Goal: Transaction & Acquisition: Purchase product/service

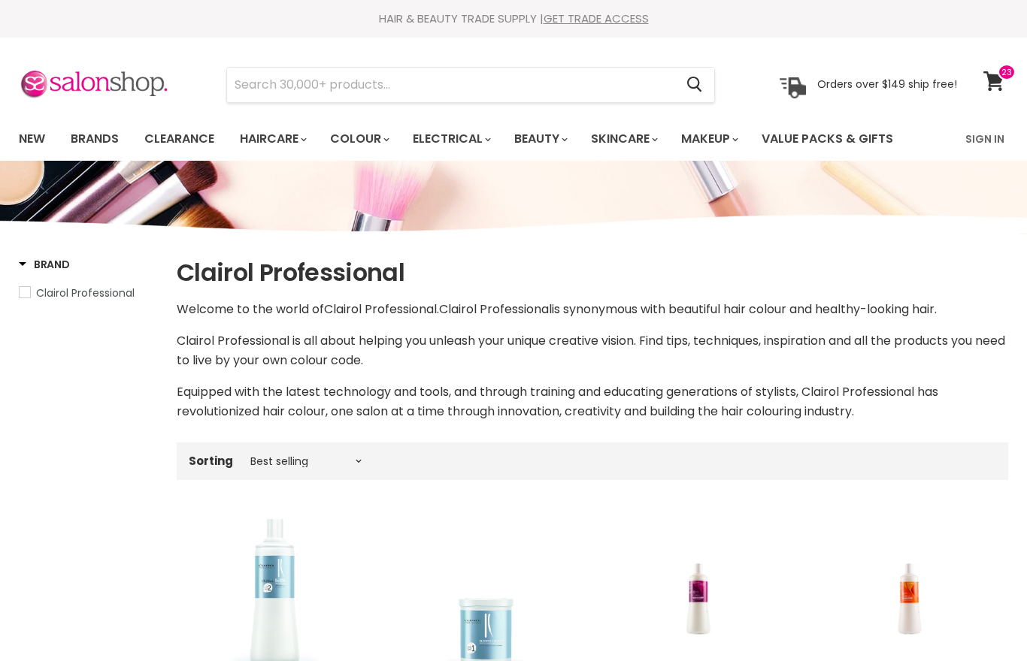
scroll to position [552, 0]
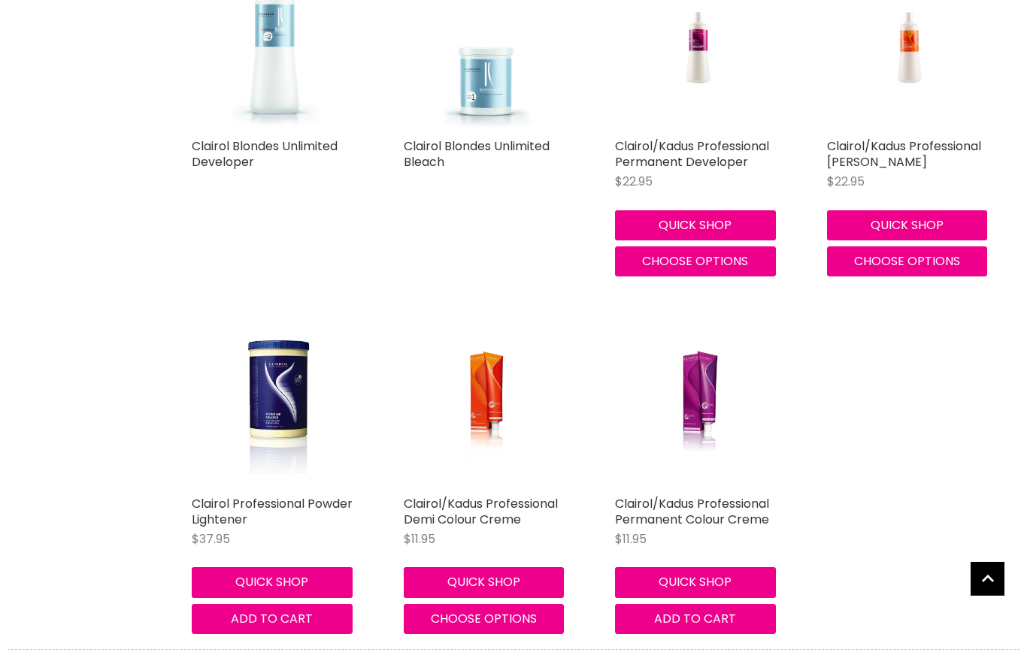
click at [695, 407] on img "Main content" at bounding box center [698, 405] width 111 height 167
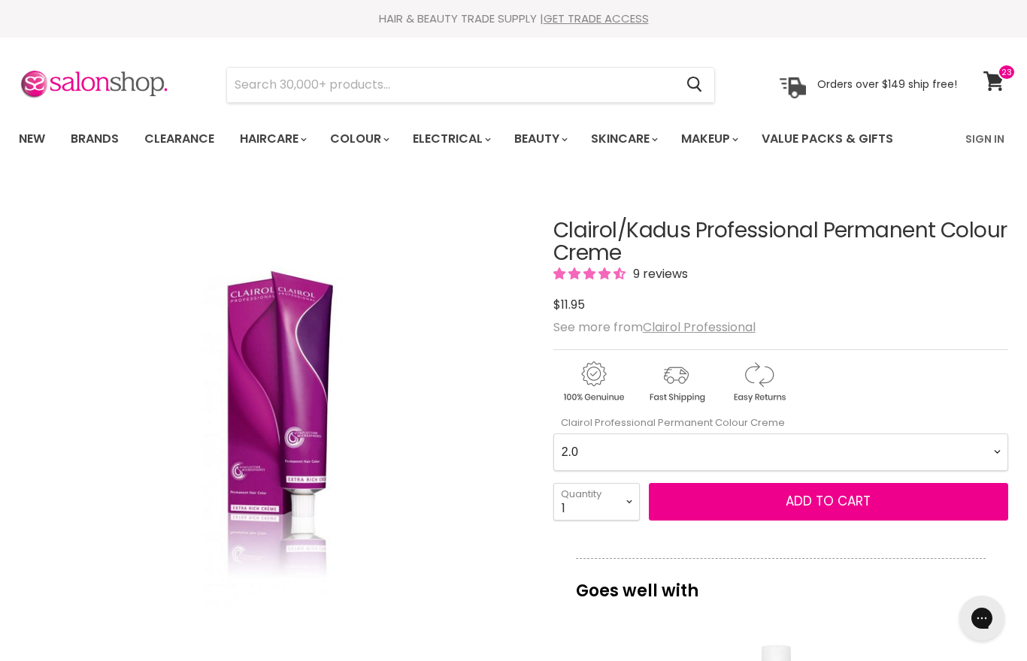
click at [993, 447] on Creme-0-0 "2.0 2.8 3.0 3.6 4.0 4.07 4.65 4.71 4.75 4.77 5.0 5.07 5.1 5.46 5.5 5.6 5.7 5.71…" at bounding box center [780, 453] width 455 height 38
select Creme-0-0 "4.75"
click at [627, 495] on select "1 2 3 4 5 6 7 8 9 10+" at bounding box center [596, 502] width 86 height 38
select select "3"
type input "3"
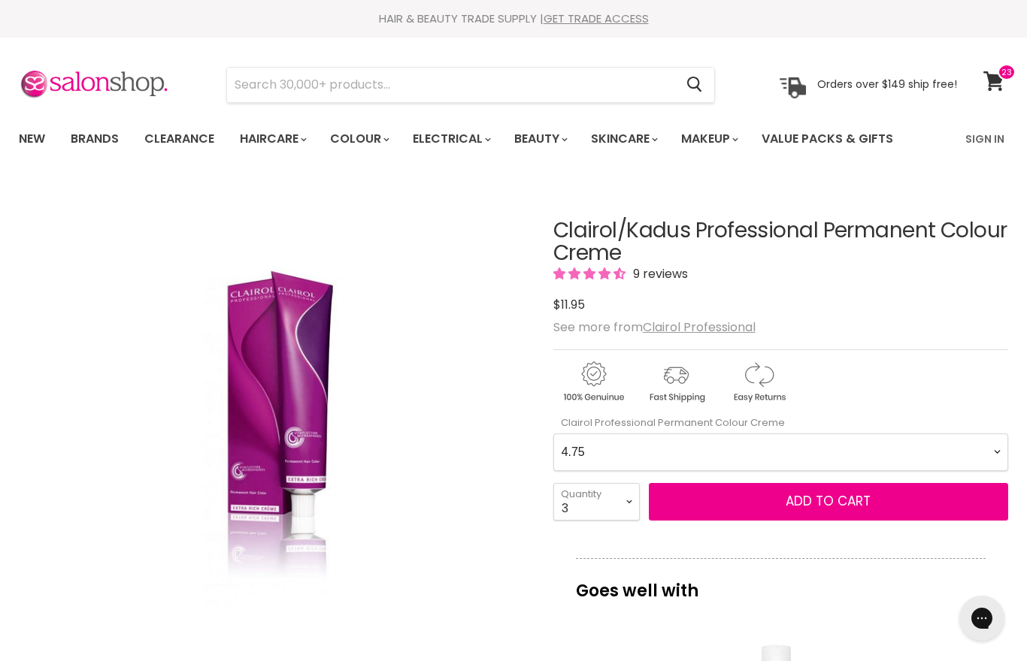
click at [762, 509] on button "Add to cart" at bounding box center [828, 502] width 359 height 38
click at [798, 497] on span "Add to cart" at bounding box center [827, 501] width 85 height 18
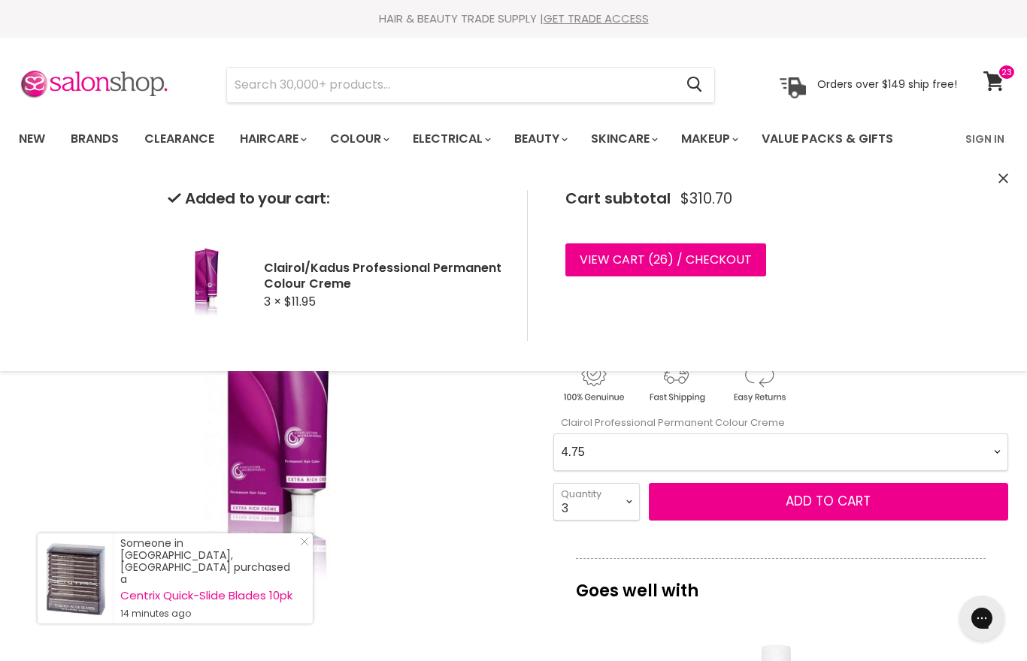
click at [993, 448] on Creme-0-0 "2.0 2.8 3.0 3.6 4.0 4.07 4.65 4.71 4.75 4.77 5.0 5.07 5.1 5.46 5.5 5.6 5.7 5.71…" at bounding box center [780, 453] width 455 height 38
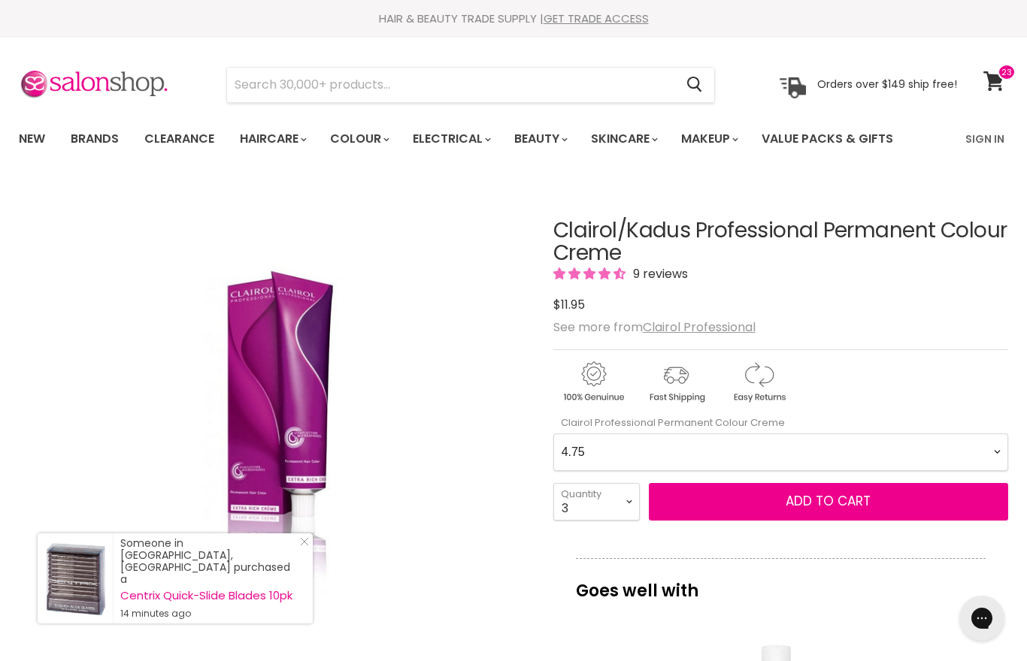
scroll to position [181, 0]
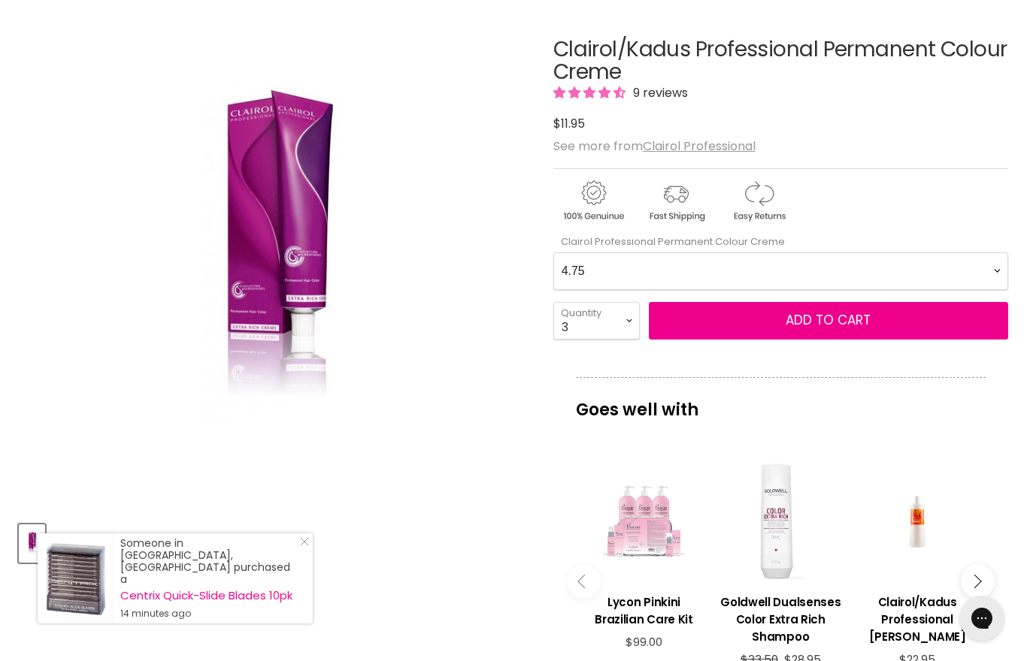
click at [992, 263] on Creme-0-0 "2.0 2.8 3.0 3.6 4.0 4.07 4.65 4.71 4.75 4.77 5.0 5.07 5.1 5.46 5.5 5.6 5.7 5.71…" at bounding box center [780, 272] width 455 height 38
select Creme-0-0 "5.5"
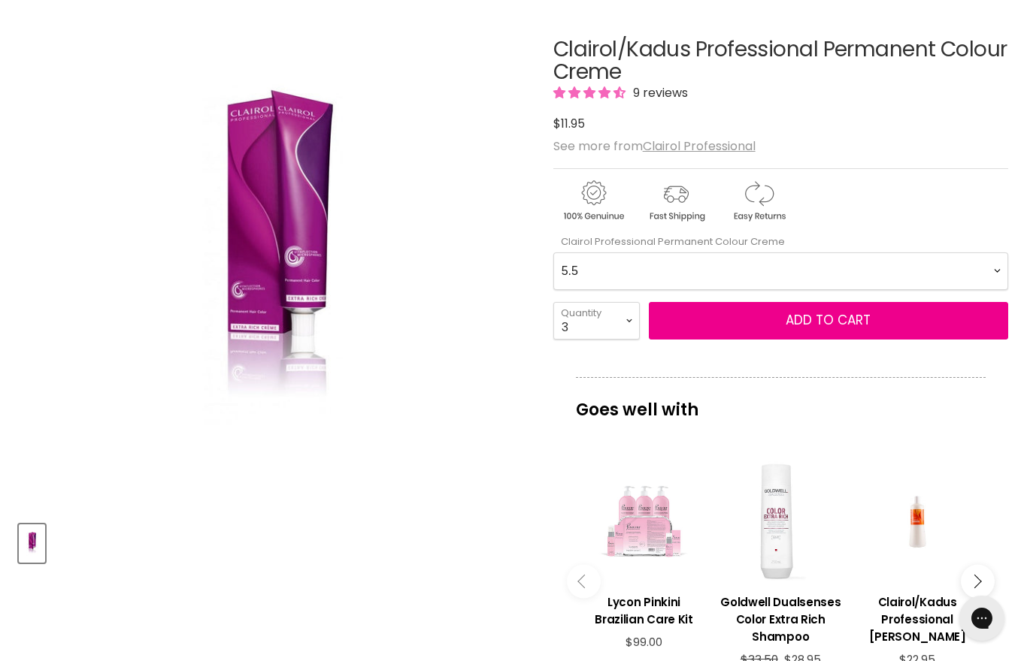
click at [679, 322] on button "Add to cart" at bounding box center [828, 321] width 359 height 38
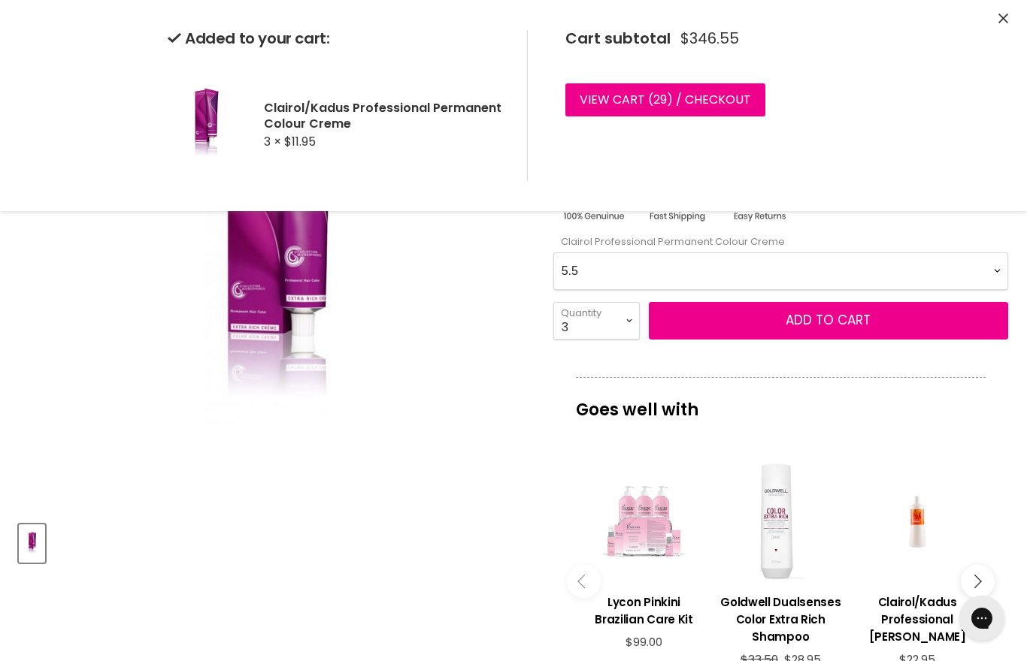
click at [993, 266] on Creme-0-0 "2.0 2.8 3.0 3.6 4.0 4.07 4.65 4.71 4.75 4.77 5.0 5.07 5.1 5.46 5.5 5.6 5.7 5.71…" at bounding box center [780, 272] width 455 height 38
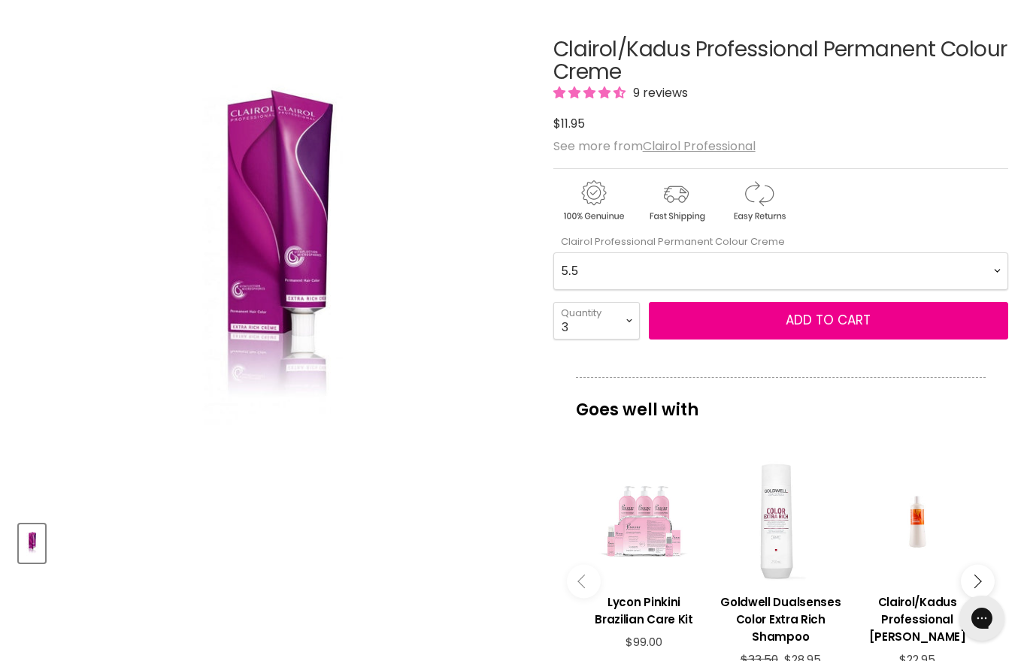
click at [1002, 265] on Creme-0-0 "2.0 2.8 3.0 3.6 4.0 4.07 4.65 4.71 4.75 4.77 5.0 5.07 5.1 5.46 5.5 5.6 5.7 5.71…" at bounding box center [780, 272] width 455 height 38
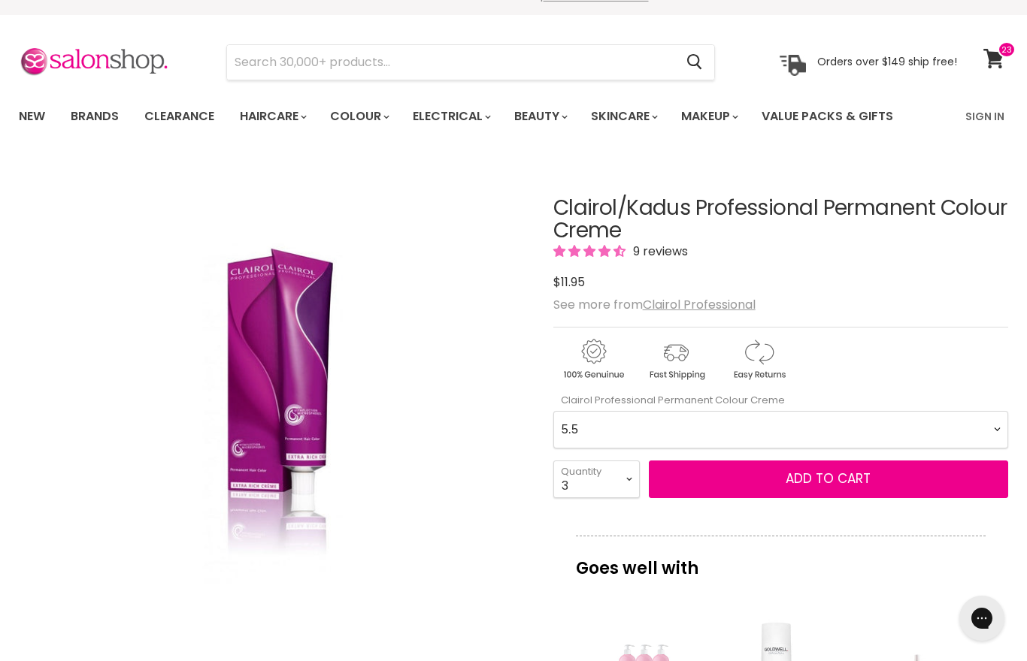
scroll to position [16, 0]
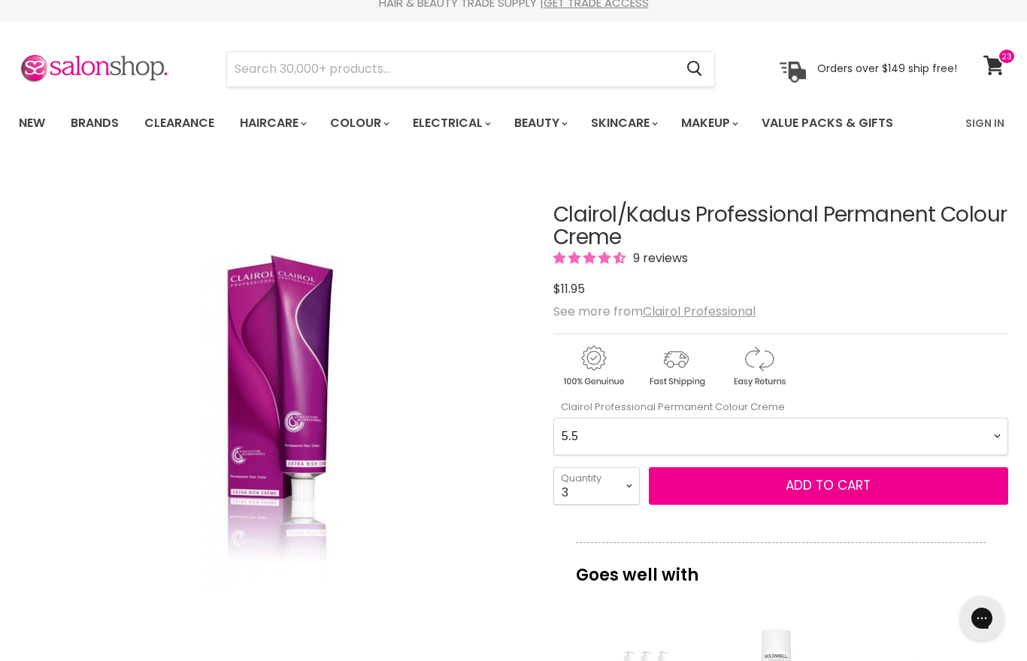
click at [1001, 66] on icon at bounding box center [993, 66] width 21 height 20
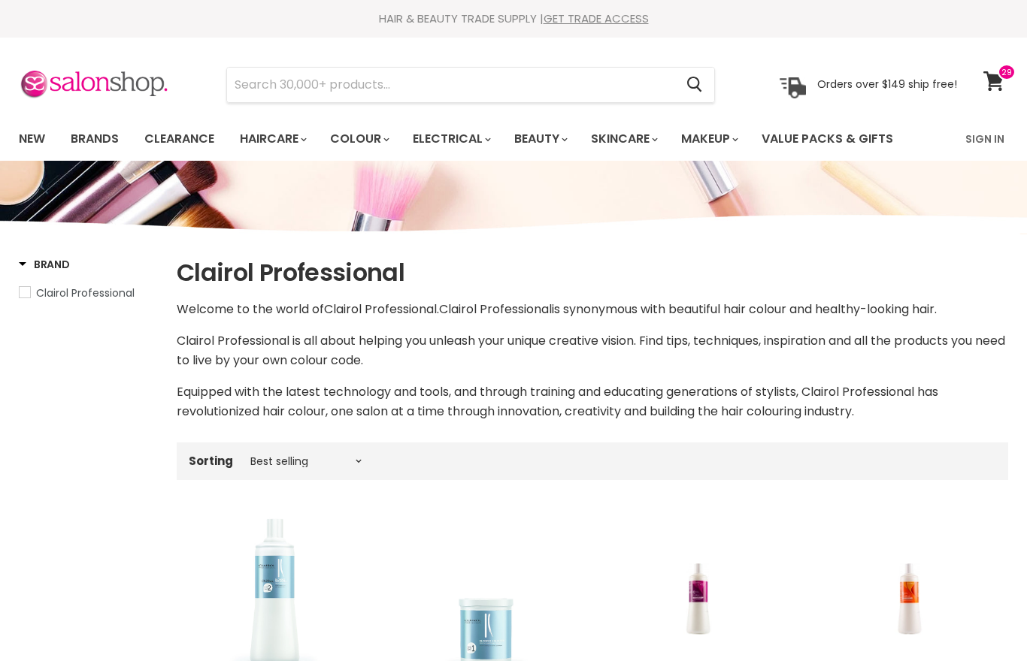
scroll to position [447, 0]
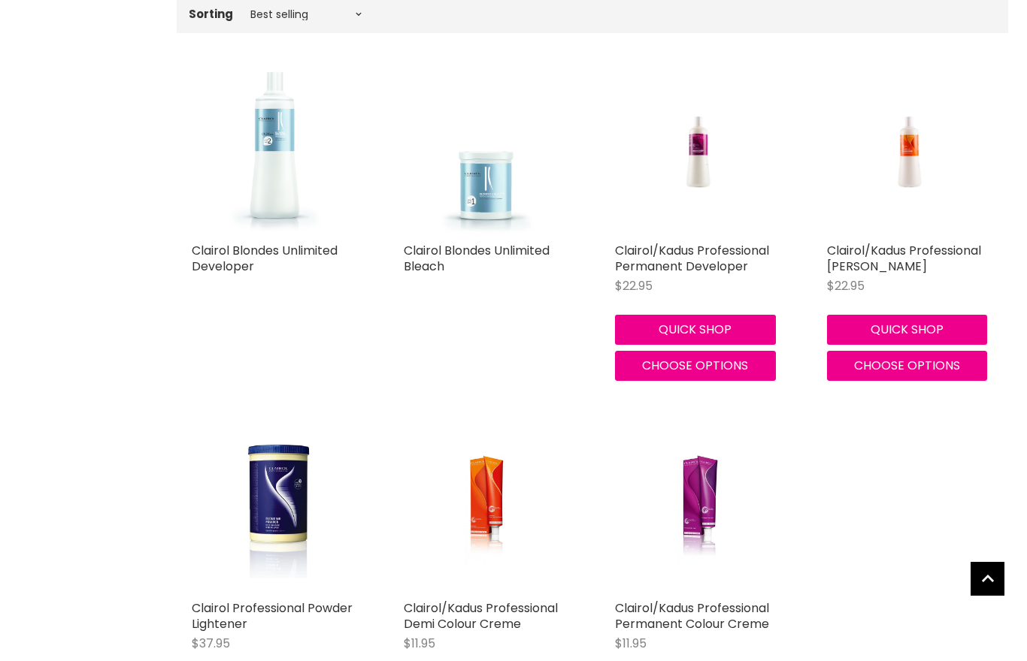
click at [686, 510] on img "Main content" at bounding box center [698, 509] width 111 height 167
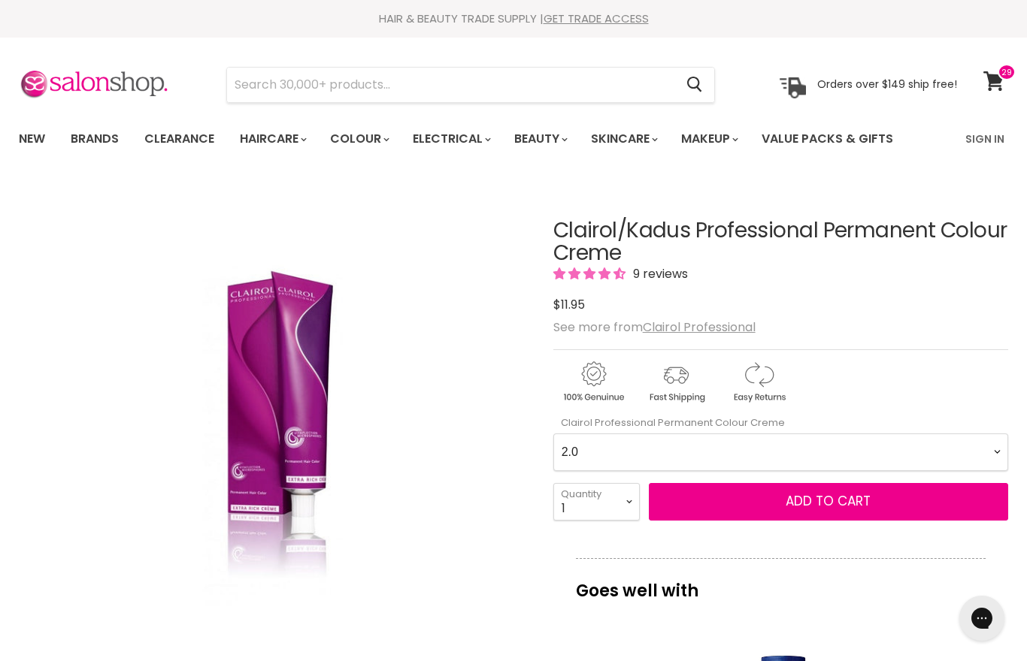
click at [1002, 457] on Creme-0-0 "2.0 2.8 3.0 3.6 4.0 4.07 4.65 4.71 4.75 4.77 5.0 5.07 5.1 5.46 5.5 5.6 5.7 5.71…" at bounding box center [780, 453] width 455 height 38
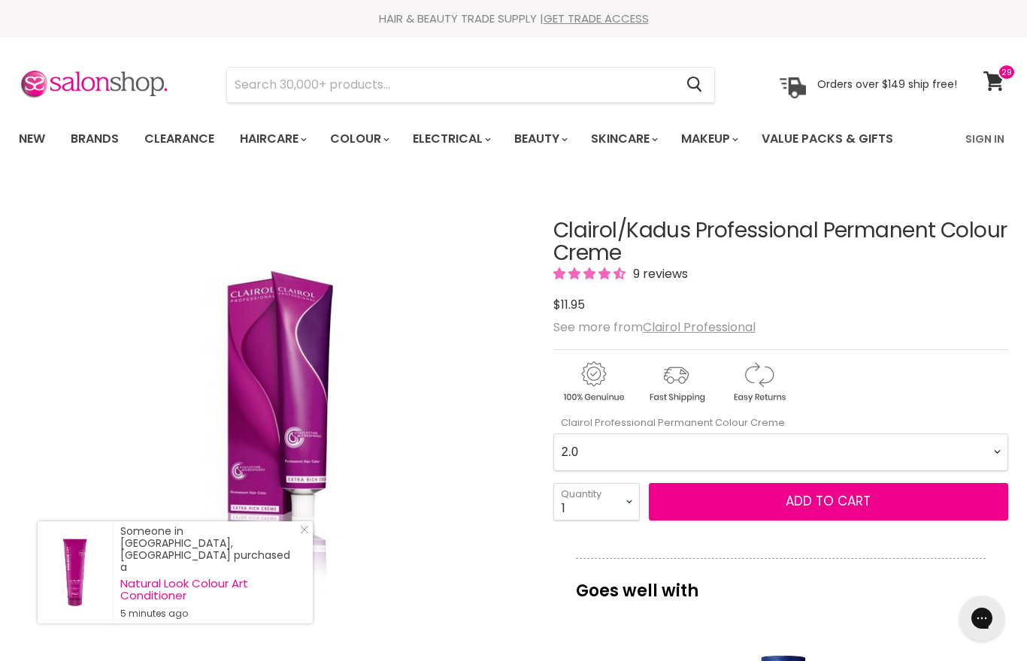
click at [996, 87] on icon at bounding box center [993, 81] width 21 height 20
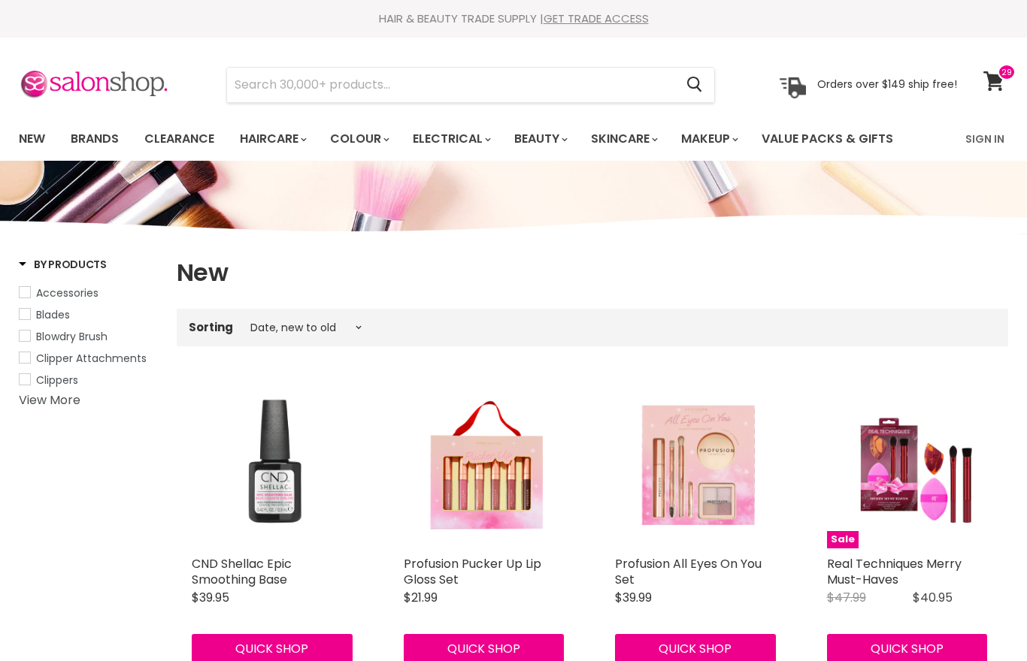
select select "created-descending"
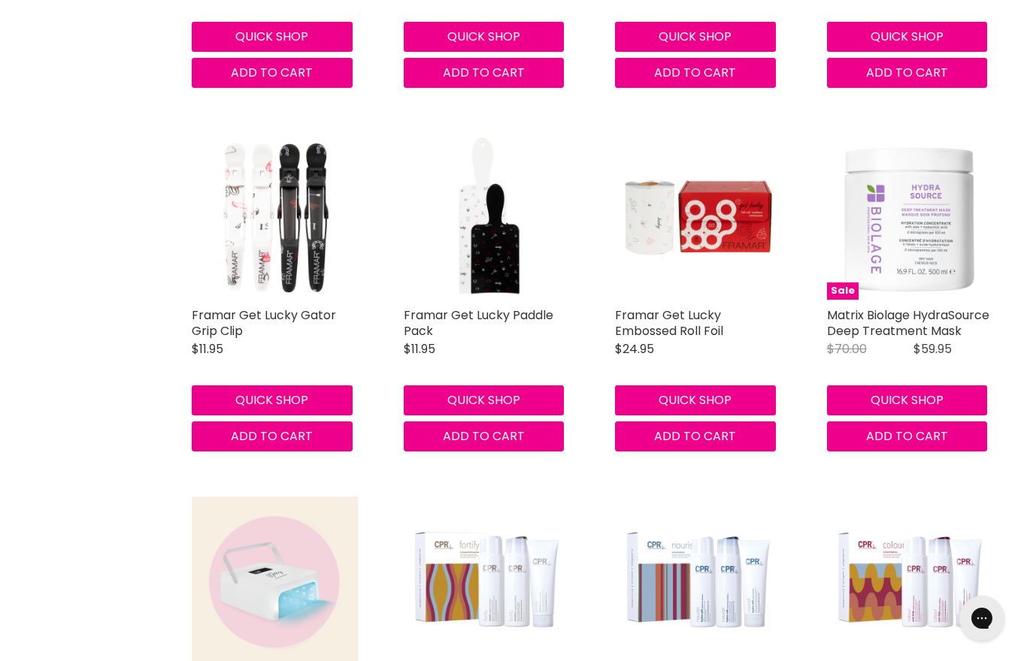
scroll to position [4089, 0]
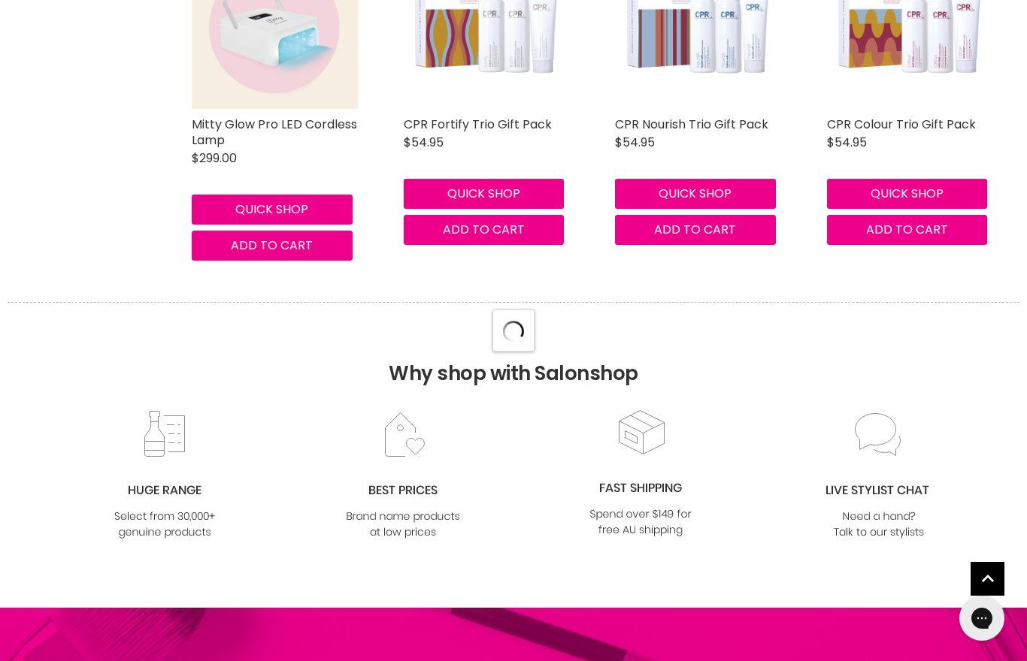
select select "created-descending"
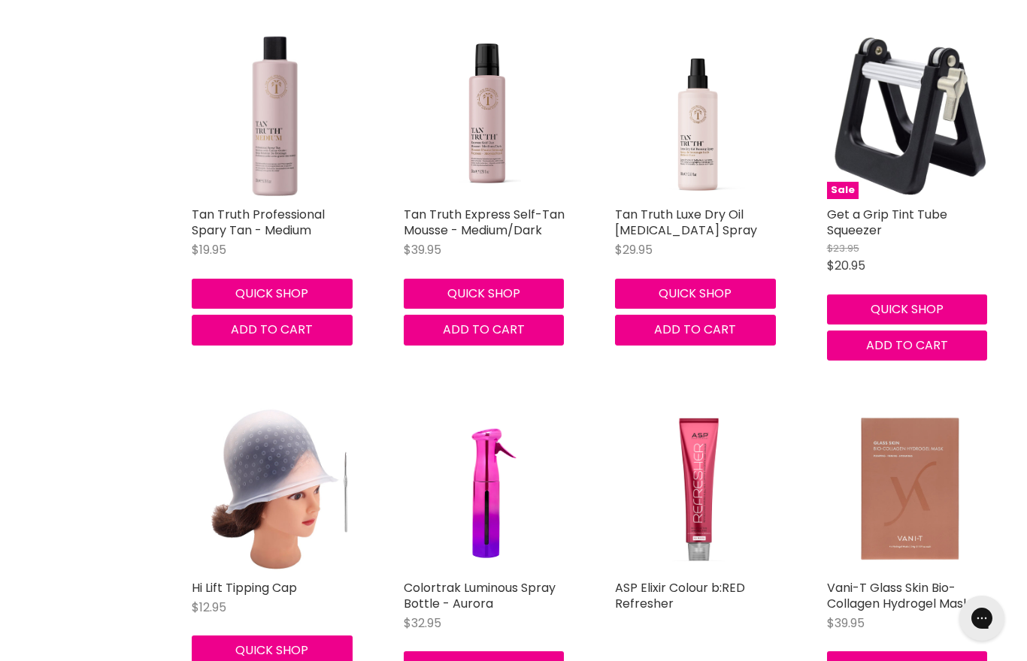
scroll to position [7867, 0]
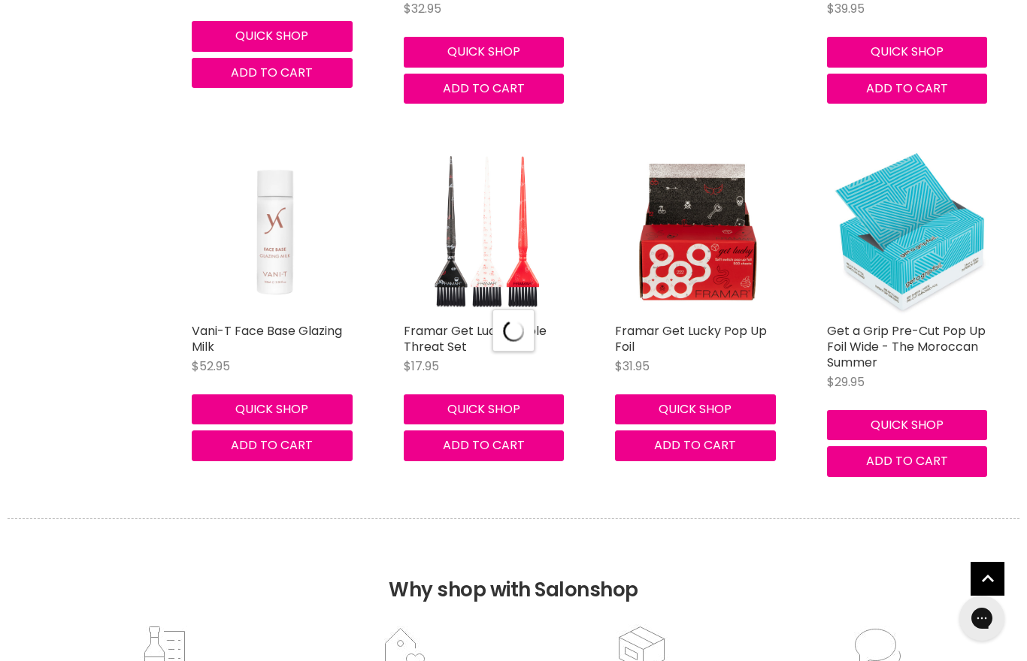
scroll to position [8412, 0]
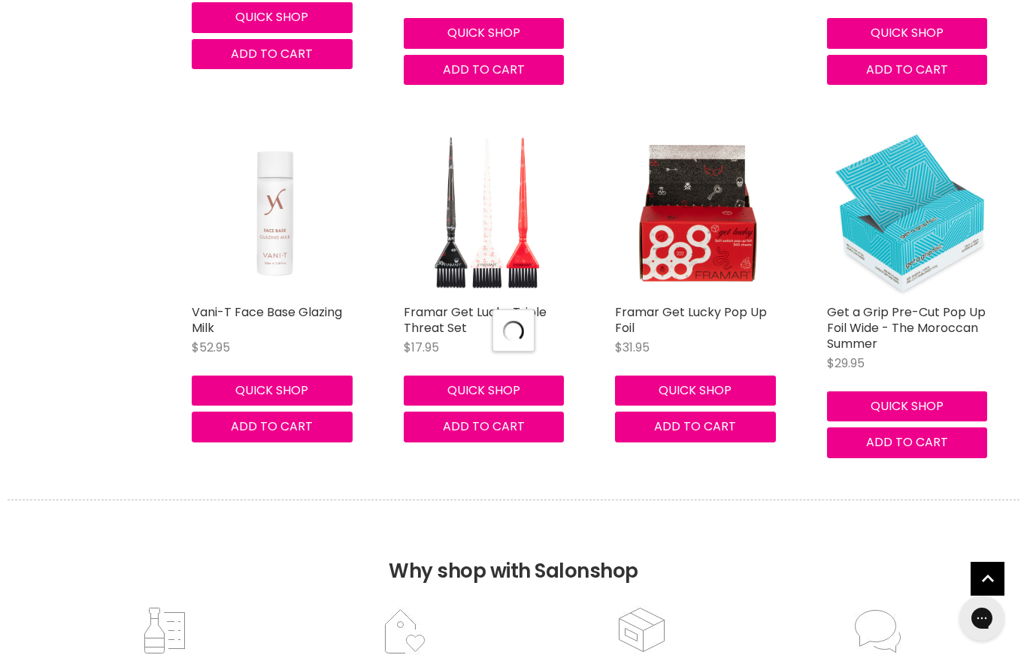
select select "created-descending"
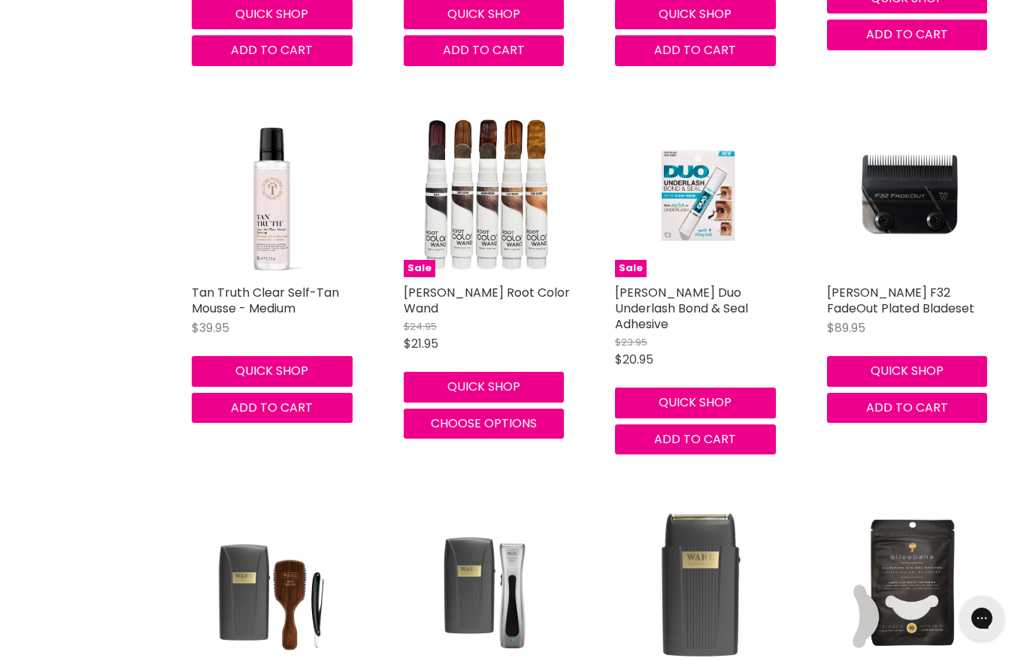
scroll to position [9177, 0]
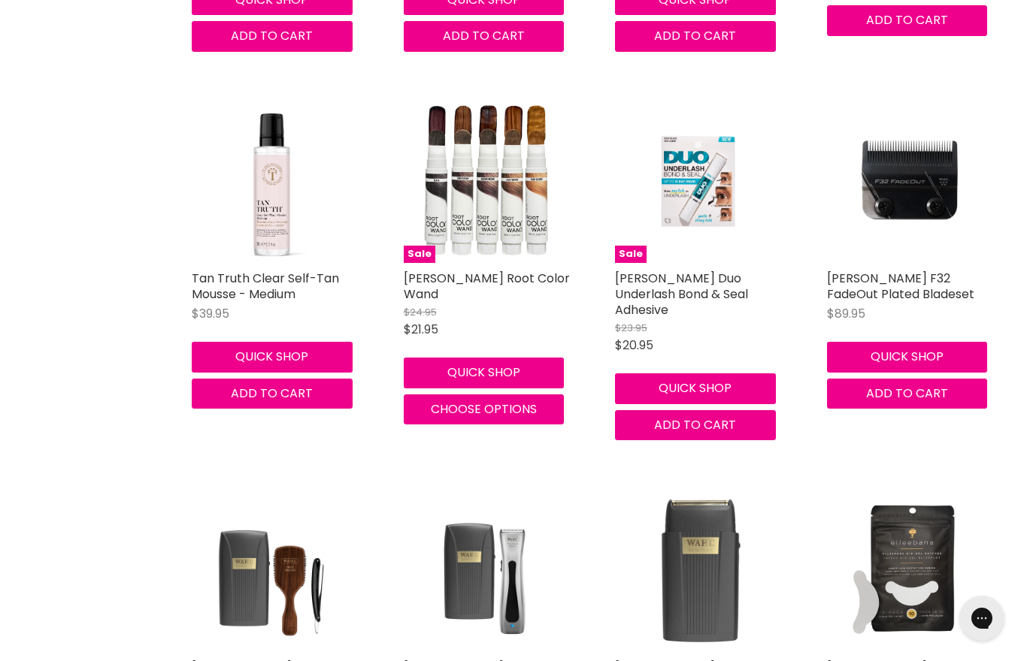
click at [483, 270] on link "[PERSON_NAME] Root Color Wand" at bounding box center [487, 286] width 166 height 33
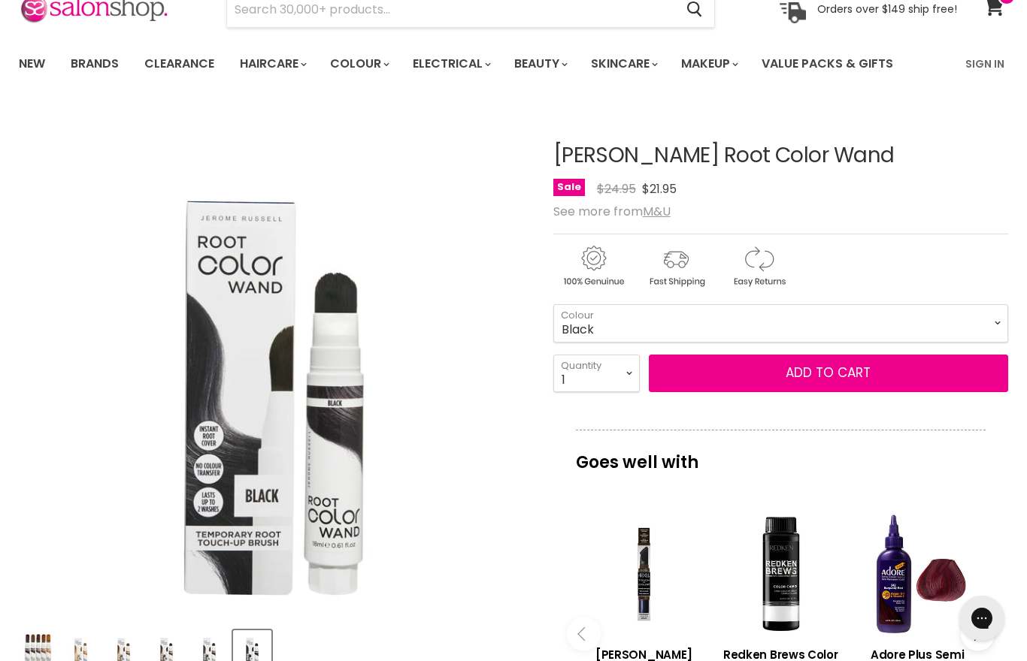
scroll to position [38, 0]
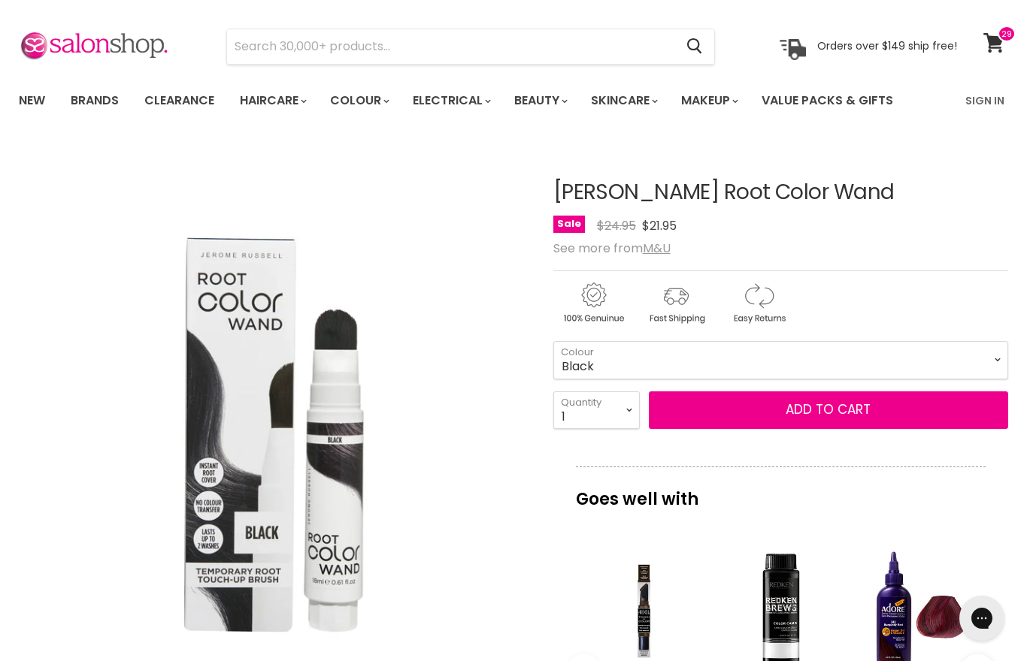
click at [171, 102] on link "Clearance" at bounding box center [179, 101] width 92 height 32
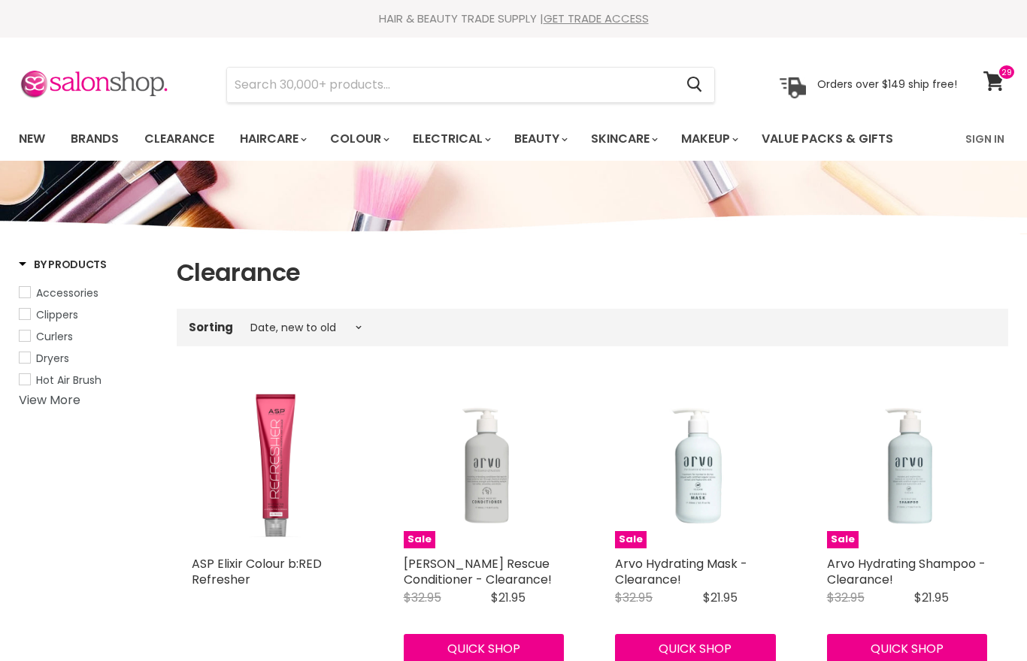
select select "created-descending"
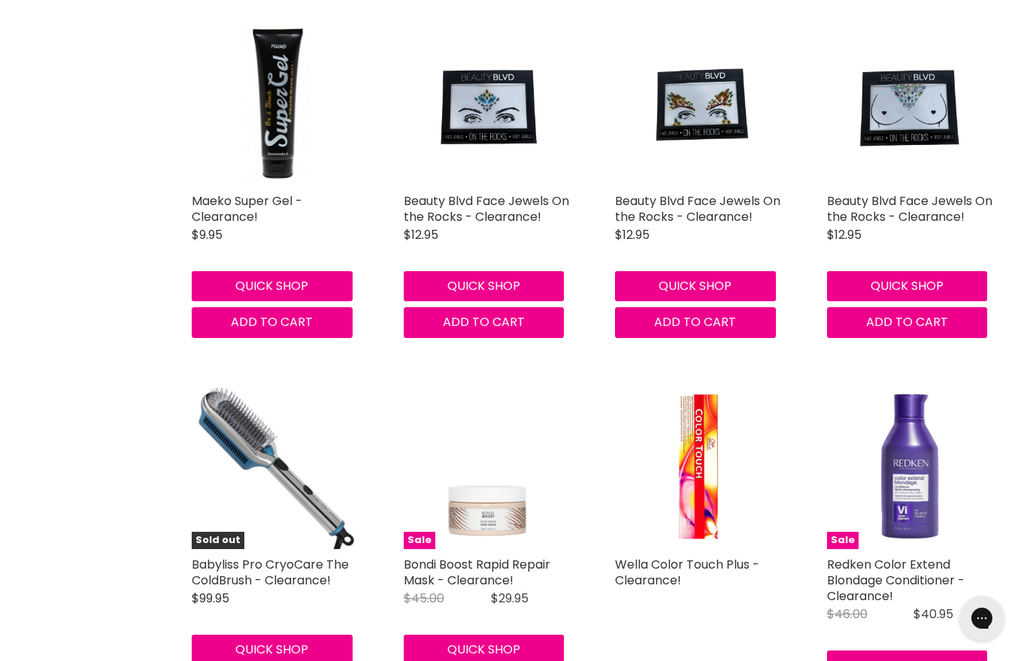
scroll to position [1133, 0]
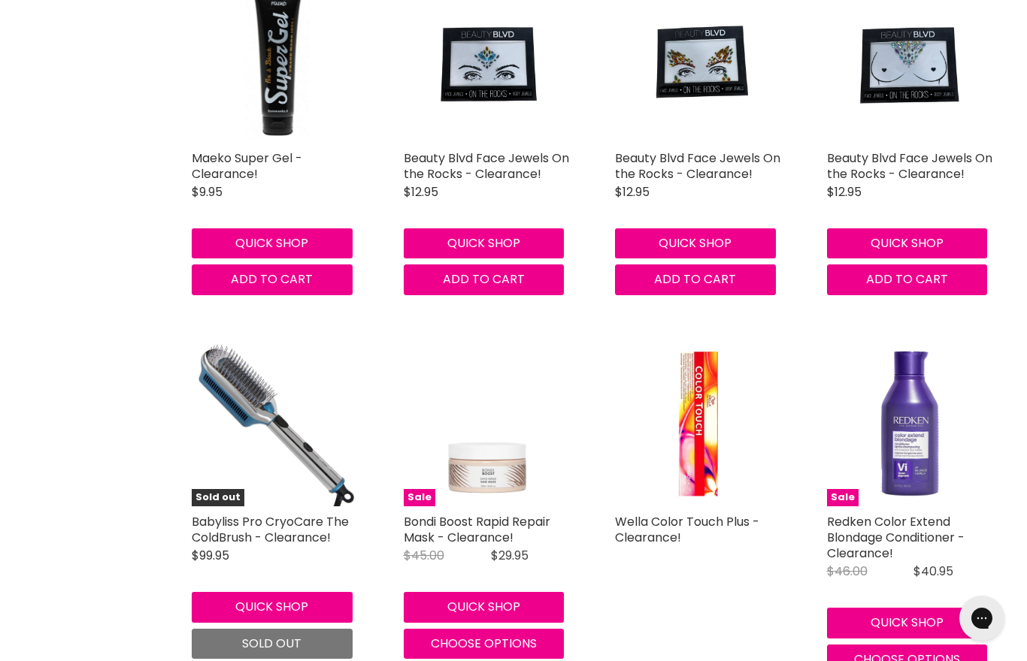
click at [640, 535] on link "Wella Color Touch Plus - Clearance!" at bounding box center [687, 529] width 144 height 33
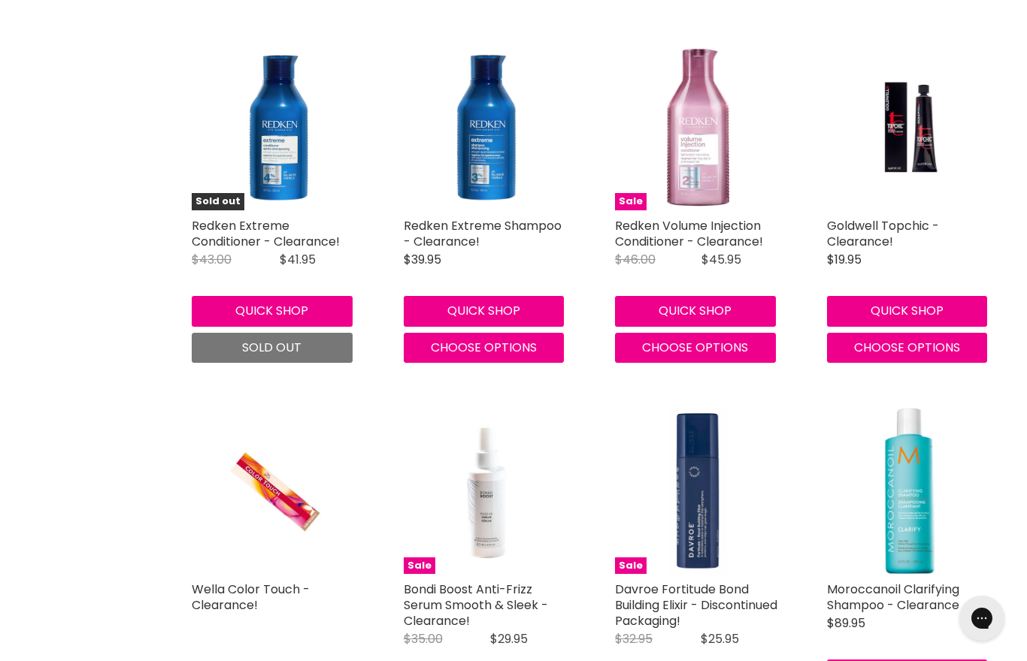
scroll to position [1834, 0]
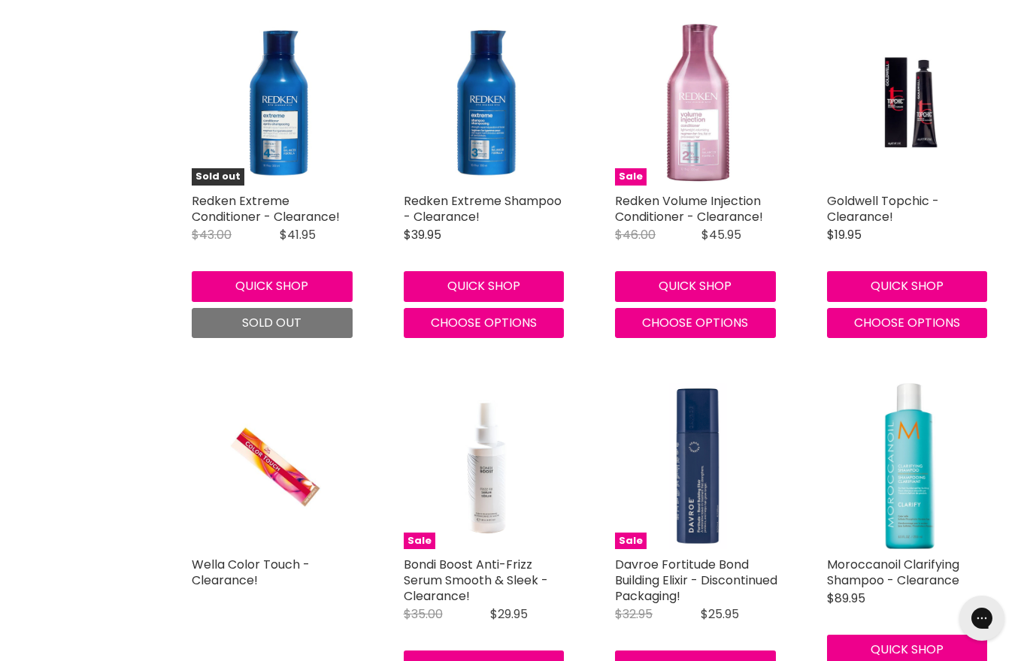
click at [207, 564] on link "Wella Color Touch - Clearance!" at bounding box center [251, 572] width 118 height 33
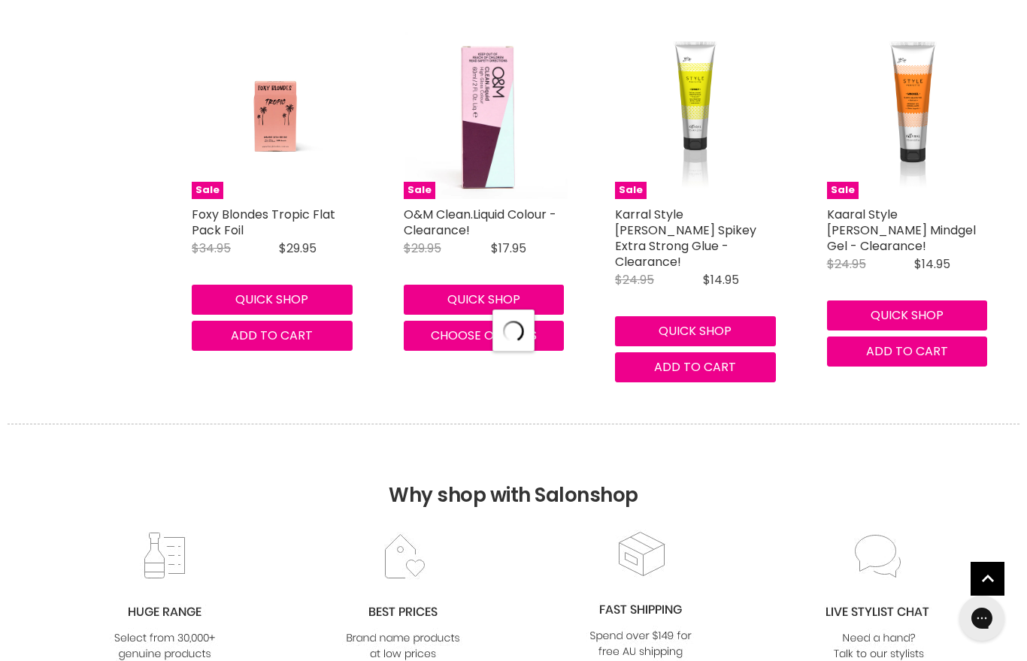
select select "created-descending"
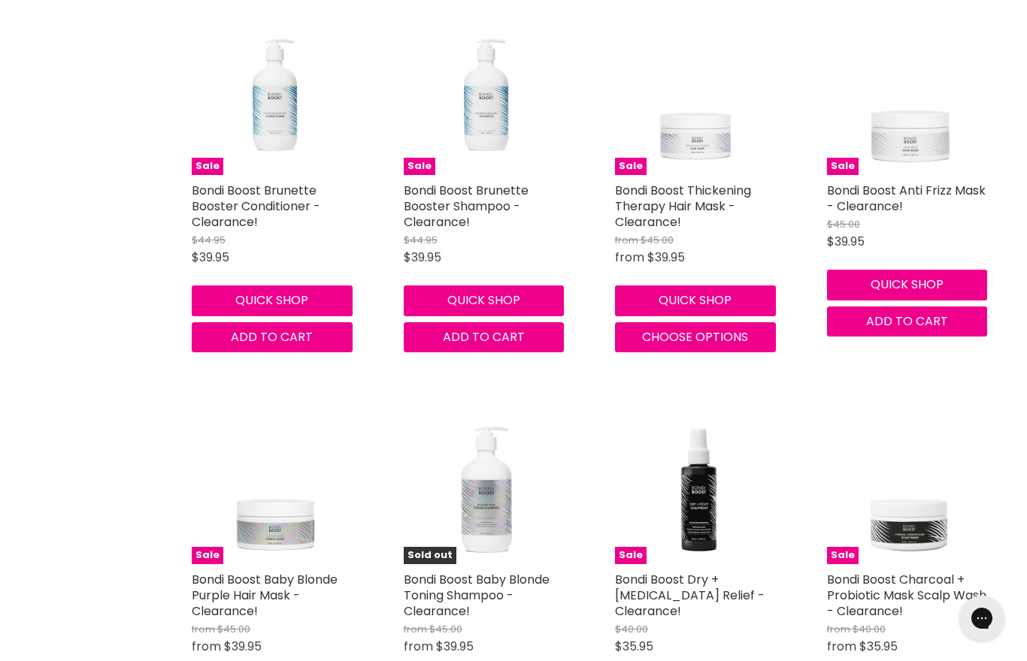
scroll to position [8850, 0]
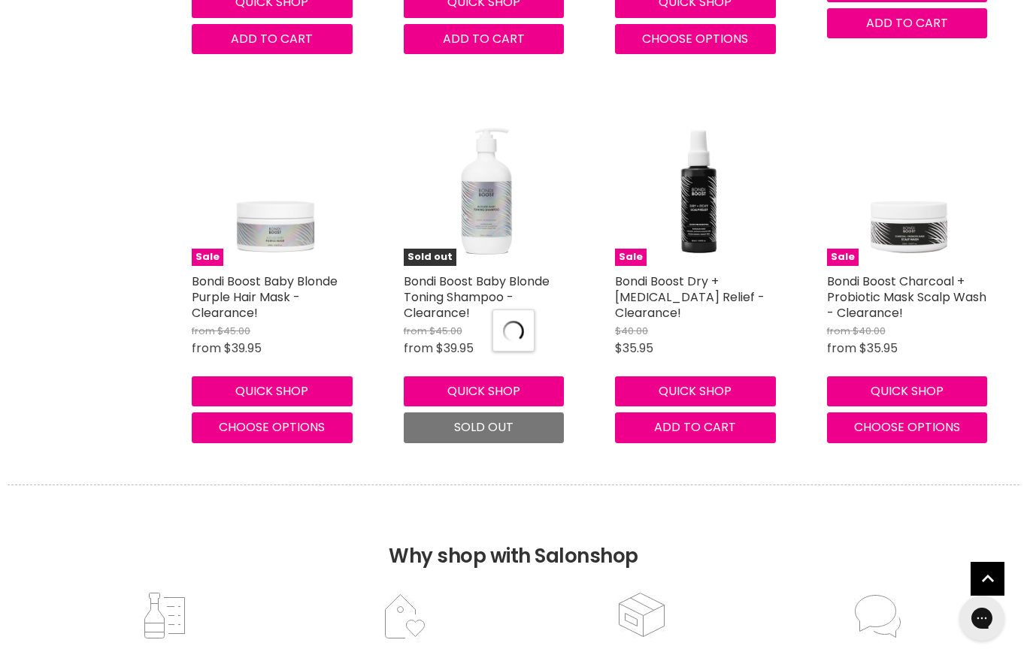
scroll to position [9116, 0]
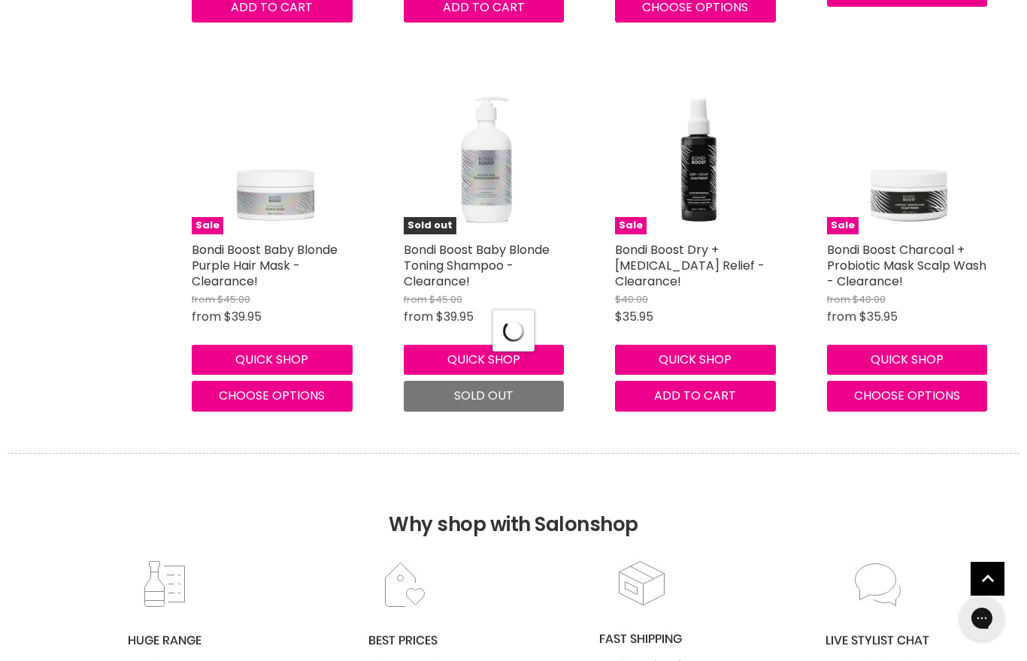
select select "created-descending"
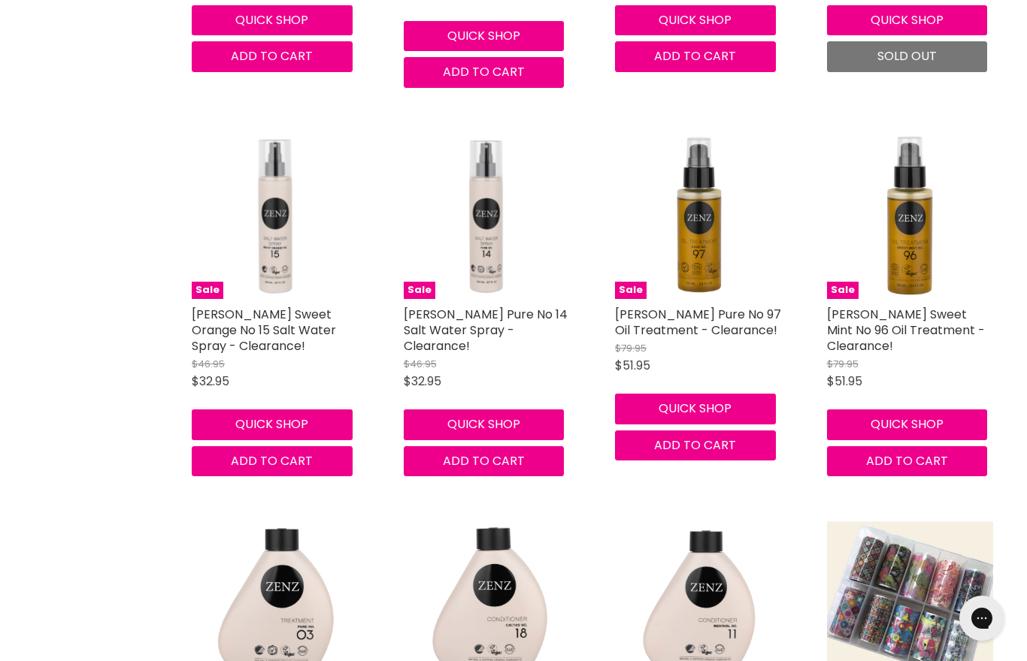
scroll to position [12620, 0]
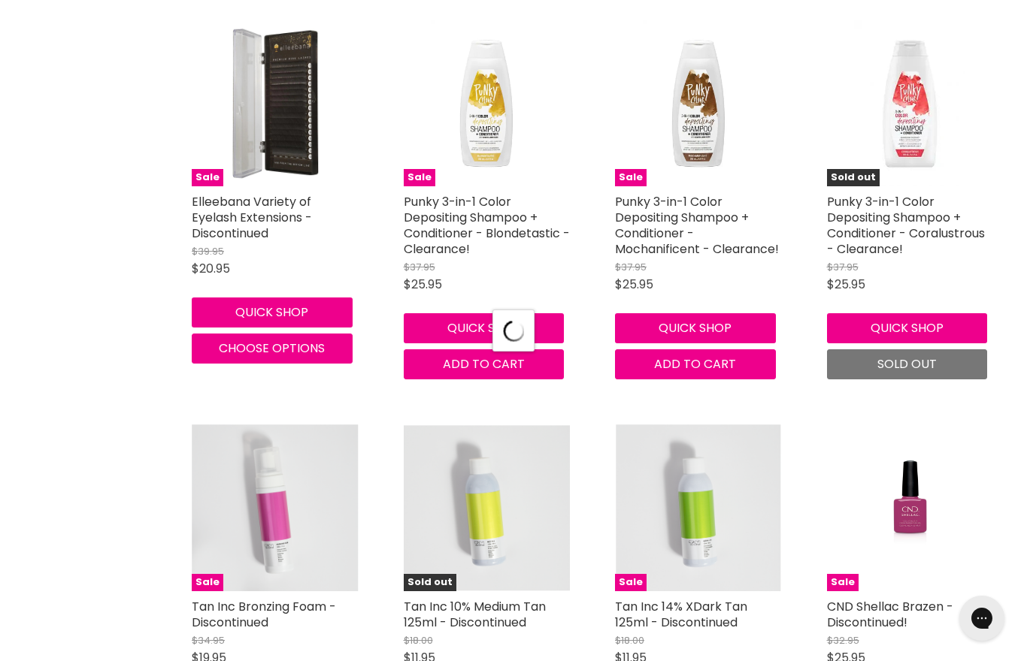
scroll to position [13652, 0]
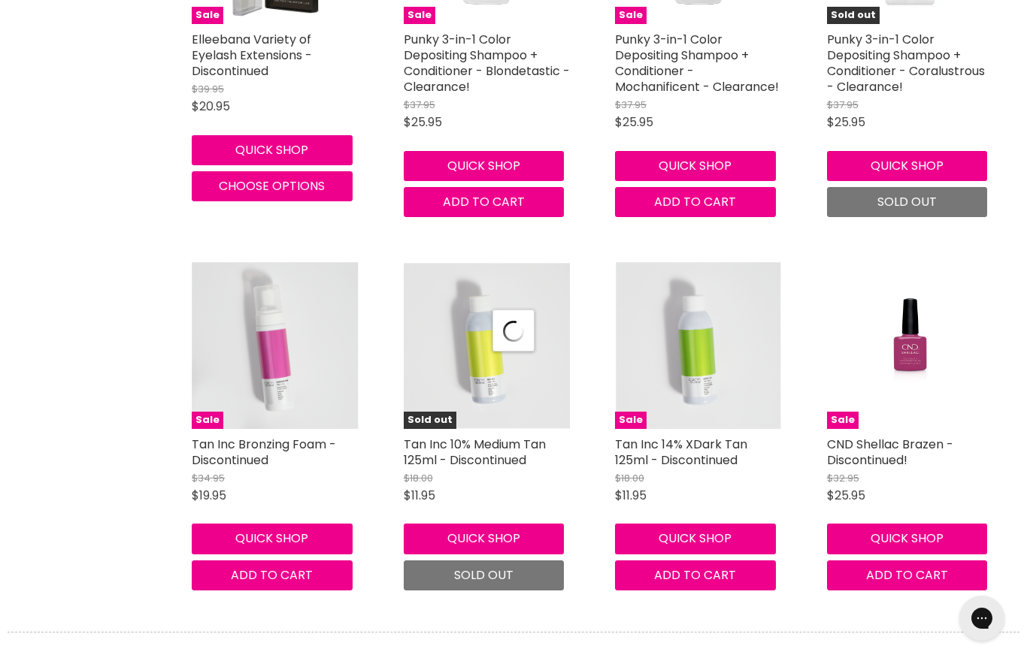
select select "created-descending"
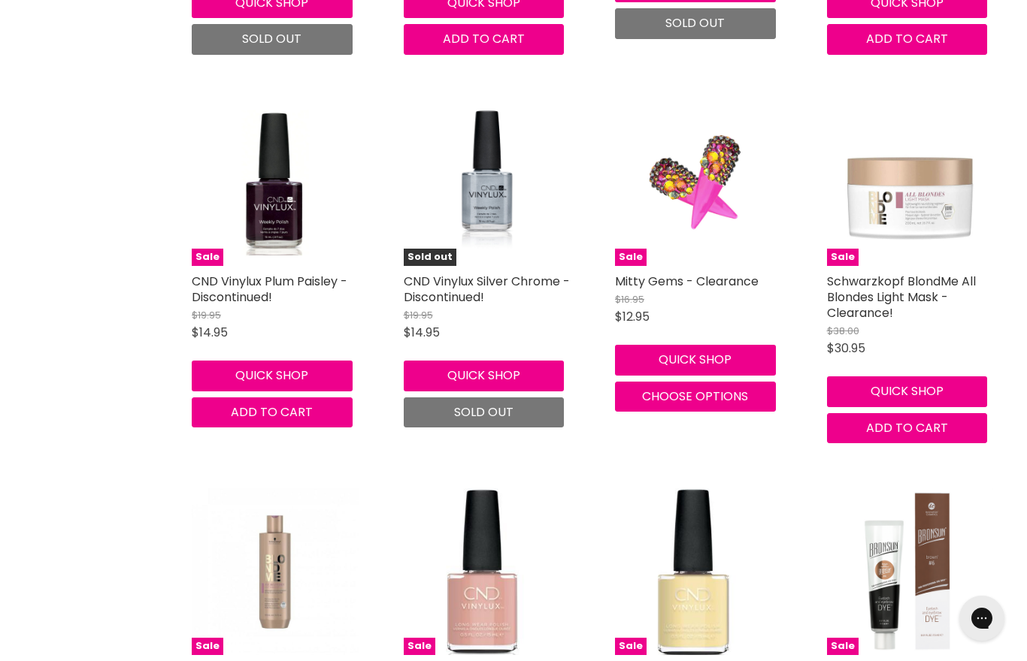
scroll to position [17706, 0]
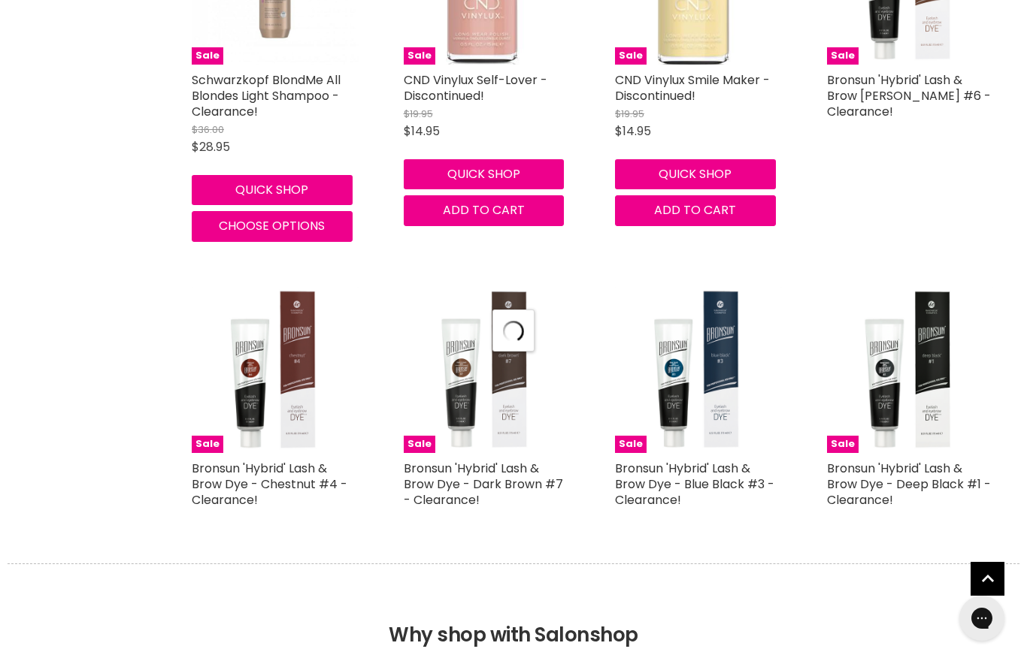
select select "created-descending"
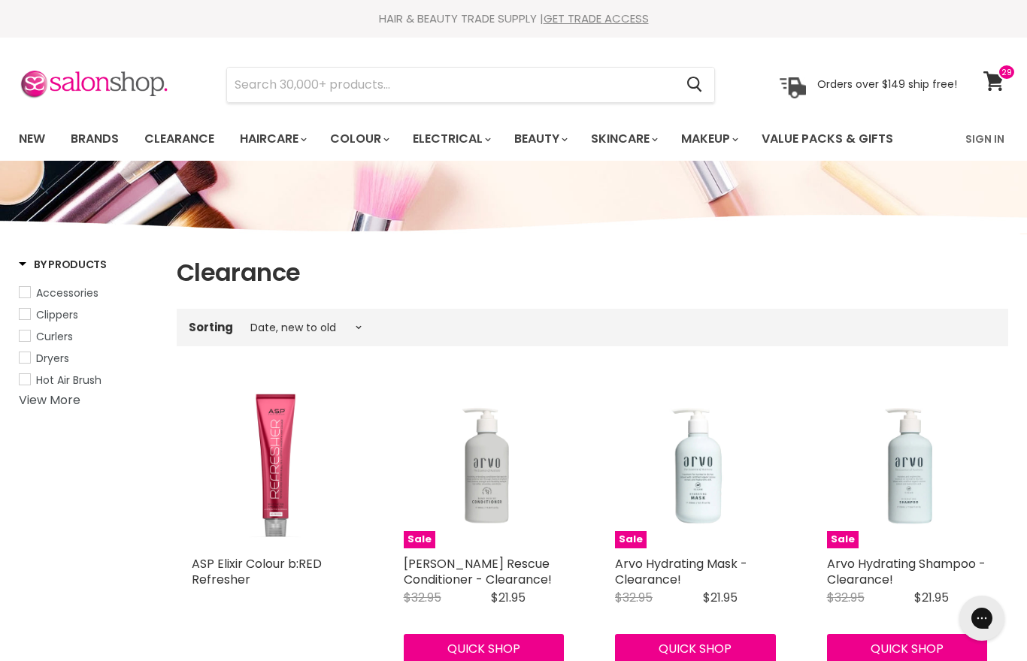
click at [999, 79] on span at bounding box center [1006, 72] width 18 height 17
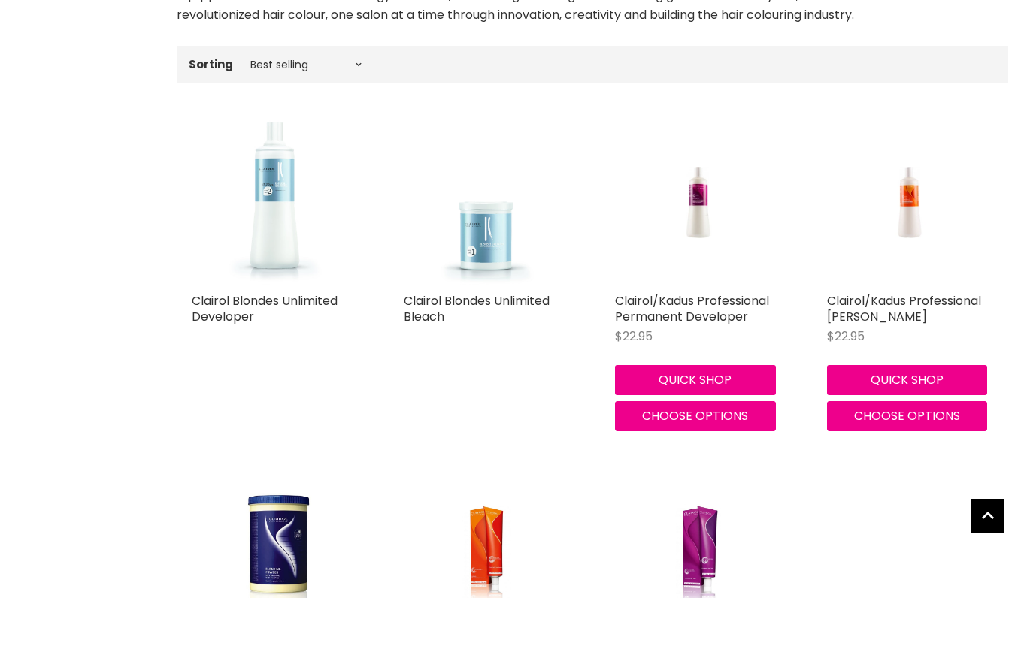
scroll to position [334, 0]
click at [703, 567] on img "Main content" at bounding box center [698, 622] width 111 height 167
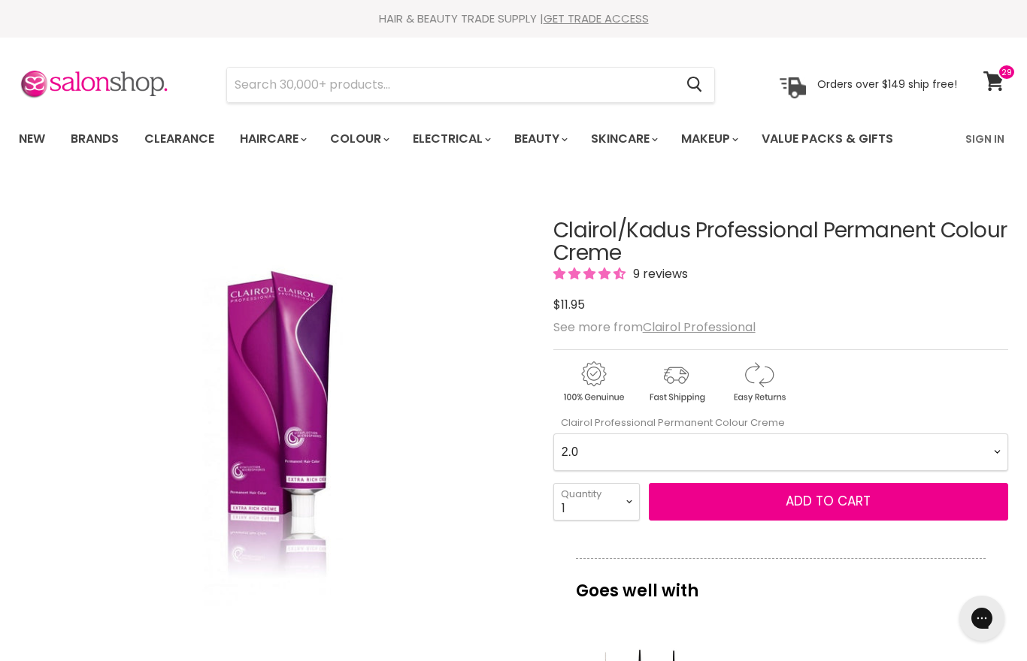
click at [1004, 460] on Creme-0-0 "2.0 2.8 3.0 3.6 4.0 4.07 4.65 4.71 4.75 4.77 5.0 5.07 5.1 5.46 5.5 5.6 5.7 5.71…" at bounding box center [780, 453] width 455 height 38
select Creme-0-0 "7.71"
click at [622, 499] on select "1 2 3 4 5 6 7 8 9 10+" at bounding box center [596, 502] width 86 height 38
select select "3"
type input "3"
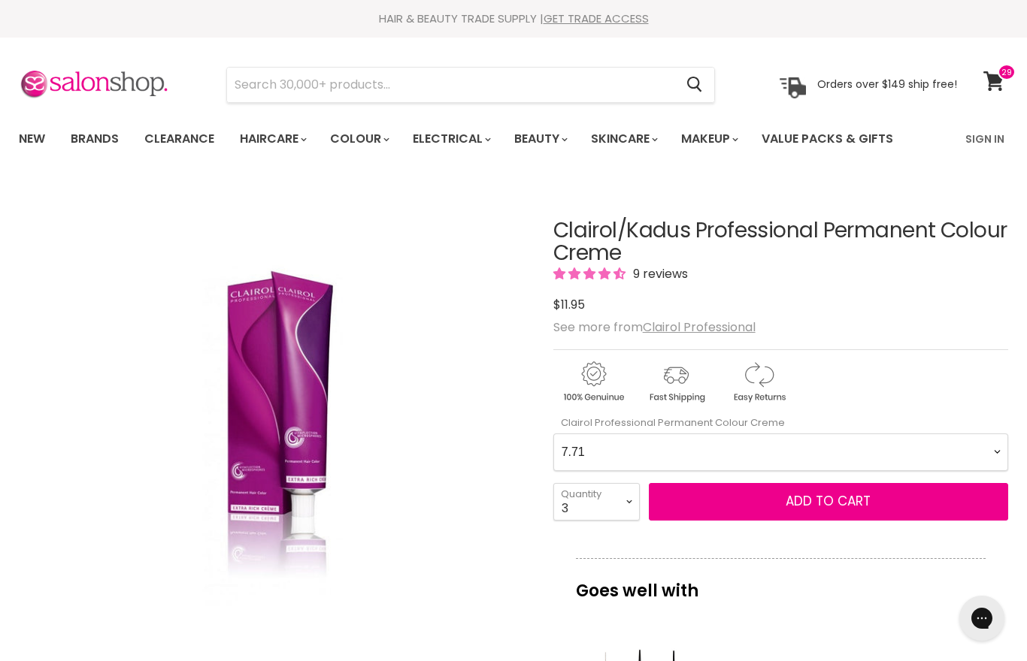
click at [748, 497] on button "Add to cart" at bounding box center [828, 502] width 359 height 38
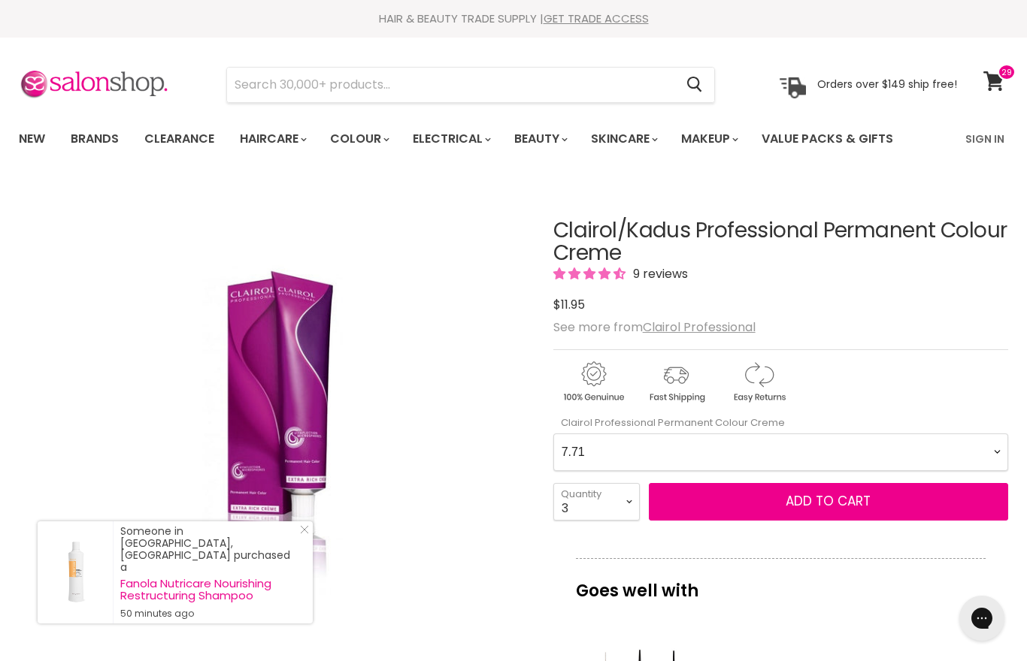
click at [811, 519] on button "Add to cart" at bounding box center [828, 502] width 359 height 38
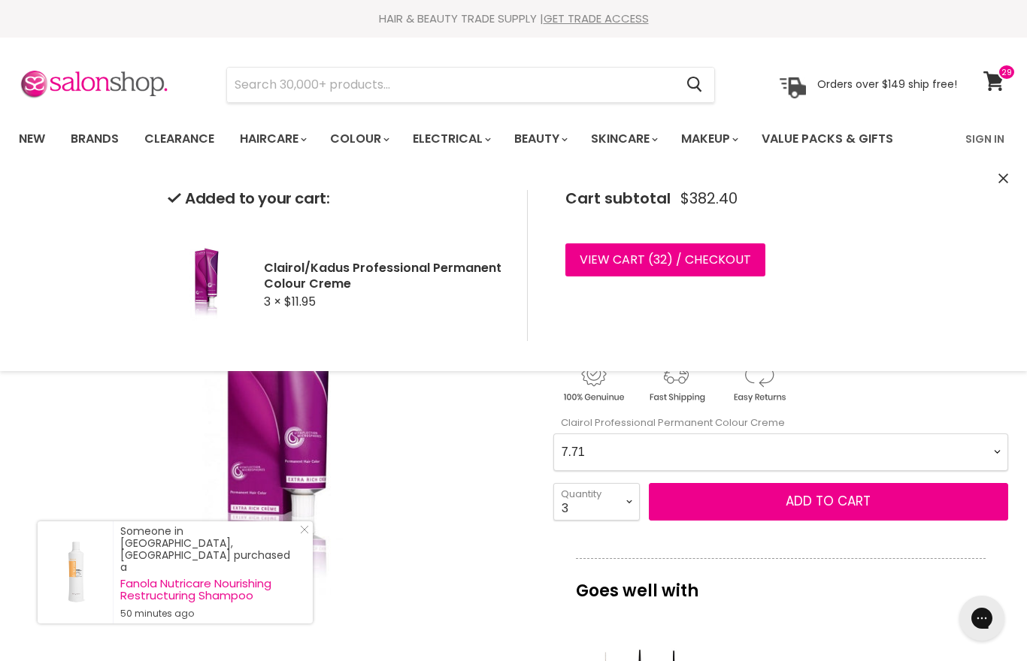
click at [1006, 449] on Creme-0-0 "2.0 2.8 3.0 3.6 4.0 4.07 4.65 4.71 4.75 4.77 5.0 5.07 5.1 5.46 5.5 5.6 5.7 5.71…" at bounding box center [780, 453] width 455 height 38
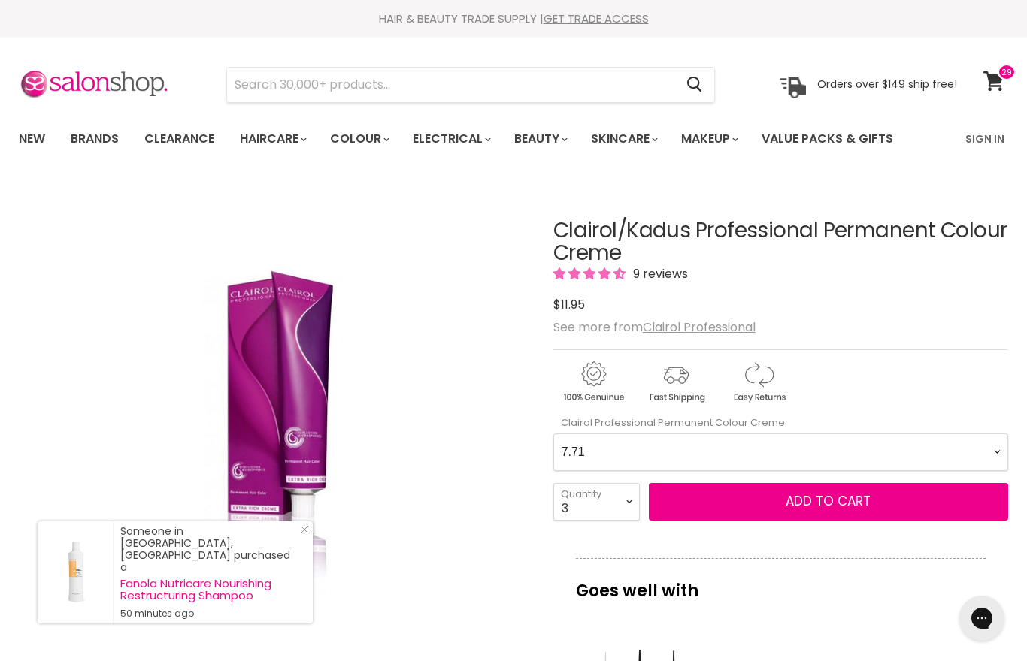
scroll to position [117, 0]
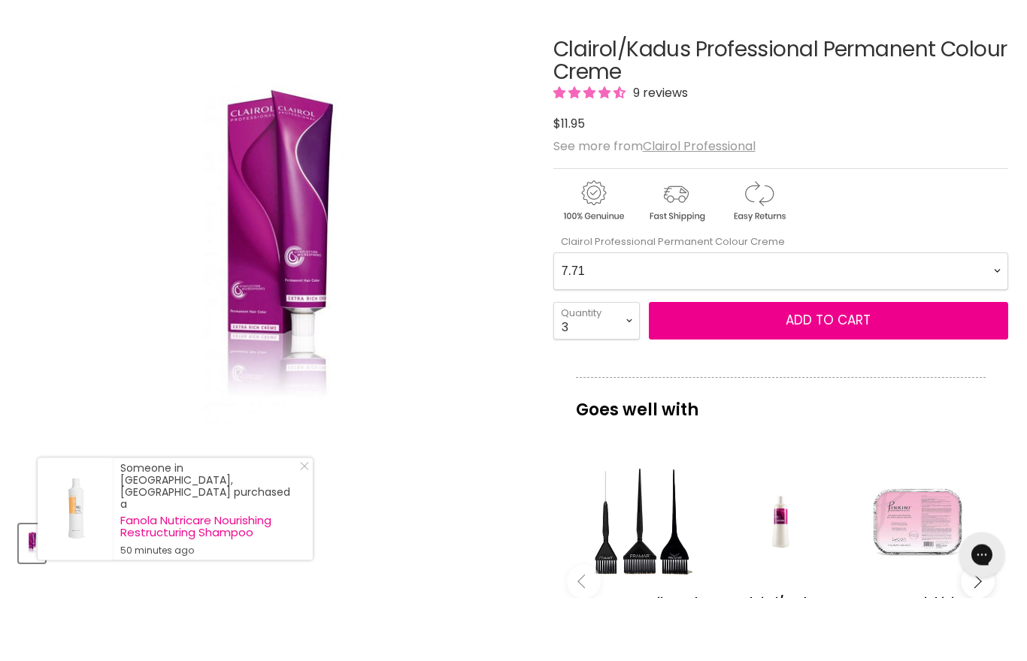
click at [983, 507] on div "imageUrl Lycon Pinkini Brazilian Hybrid Hot Wax $34.90" at bounding box center [916, 638] width 137 height 262
click at [990, 316] on Creme-0-0 "2.0 2.8 3.0 3.6 4.0 4.07 4.65 4.71 4.75 4.77 5.0 5.07 5.1 5.46 5.5 5.6 5.7 5.71…" at bounding box center [780, 335] width 455 height 38
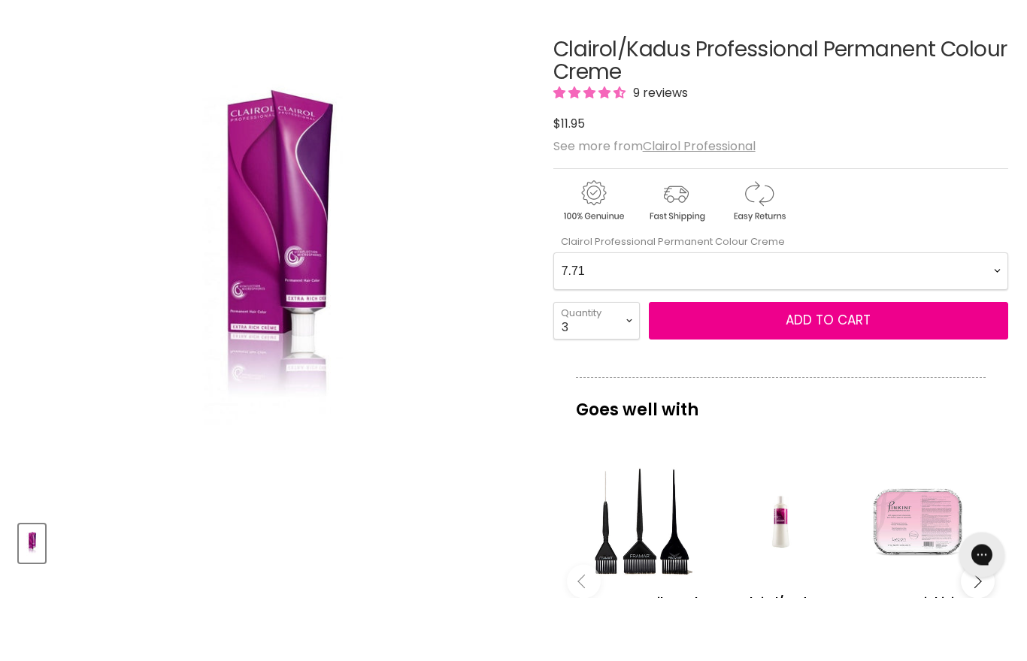
select Creme-0-0 "5.0"
click at [587, 441] on p "Goes well with" at bounding box center [781, 466] width 410 height 50
click at [729, 366] on button "Add to cart" at bounding box center [828, 385] width 359 height 38
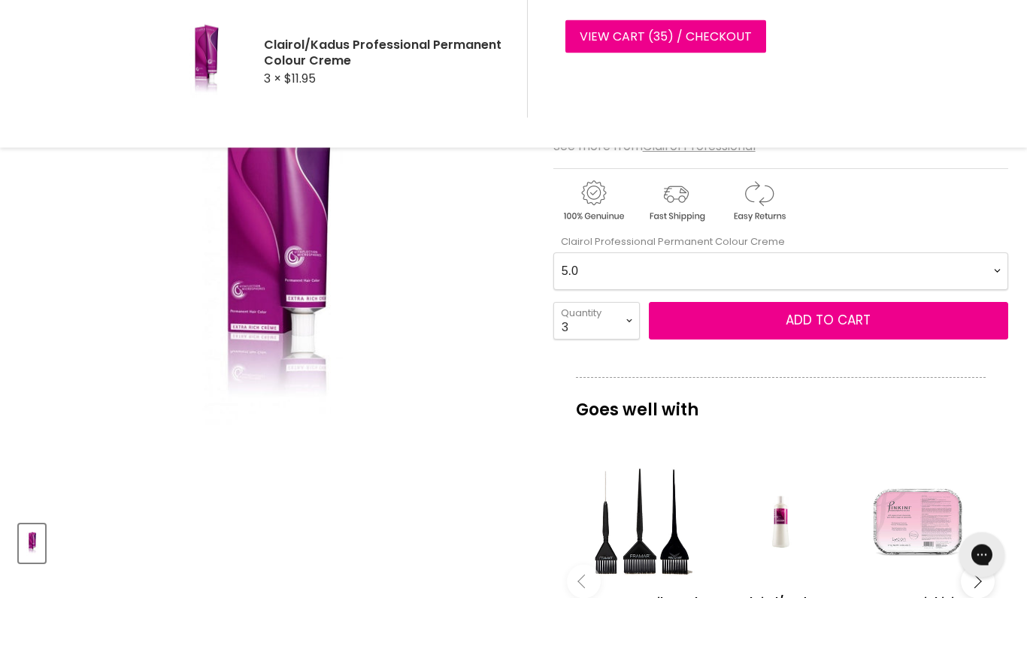
click at [608, 83] on link "View cart ( 35 ) / Checkout" at bounding box center [665, 99] width 201 height 33
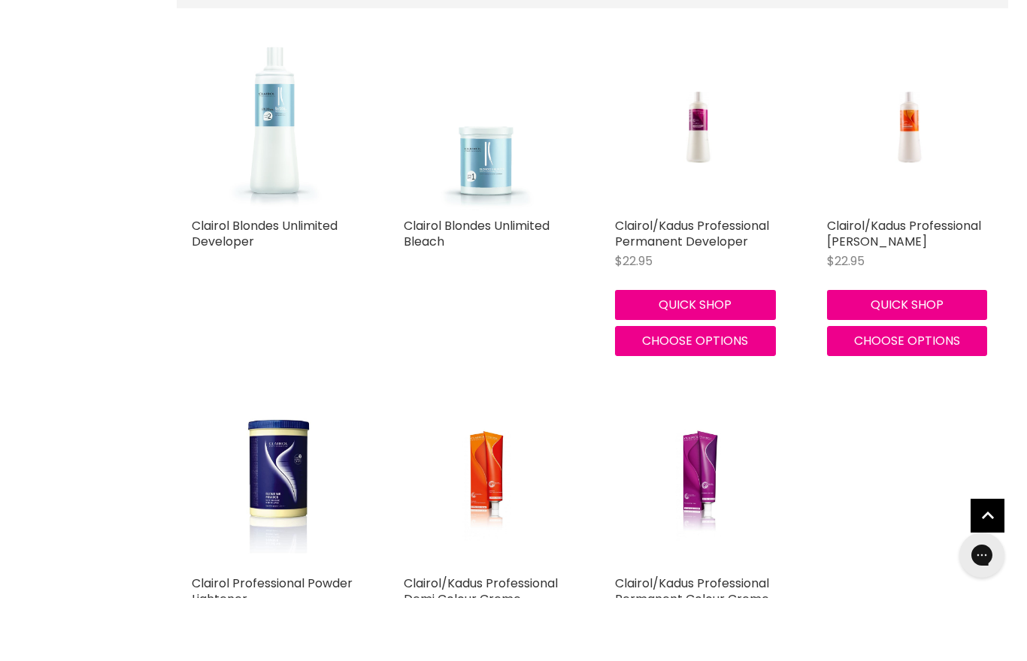
scroll to position [418, 0]
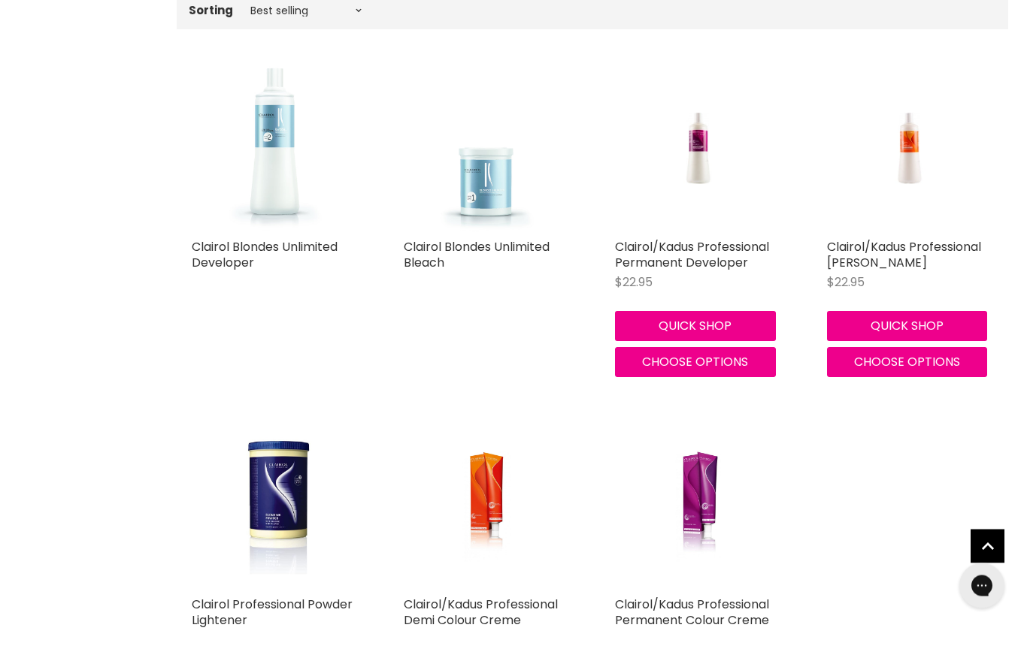
click at [694, 522] on img "Main content" at bounding box center [698, 538] width 111 height 167
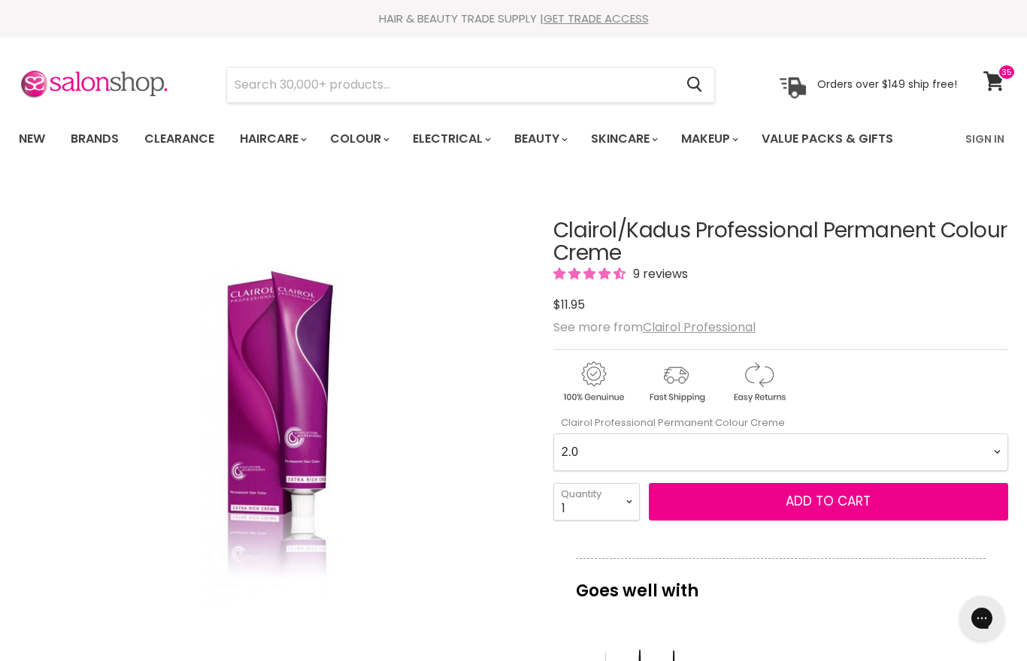
click at [1007, 455] on Creme-0-0 "2.0 2.8 3.0 3.6 4.0 4.07 4.65 4.71 4.75 4.77 5.0 5.07 5.1 5.46 5.5 5.6 5.7 5.71…" at bounding box center [780, 453] width 455 height 38
click at [1003, 87] on icon at bounding box center [993, 81] width 21 height 20
